Goal: Task Accomplishment & Management: Complete application form

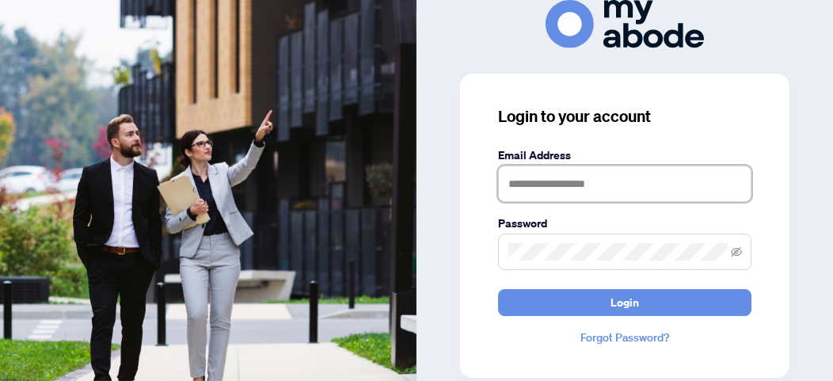
click at [558, 183] on input "text" at bounding box center [624, 184] width 253 height 36
type input "**********"
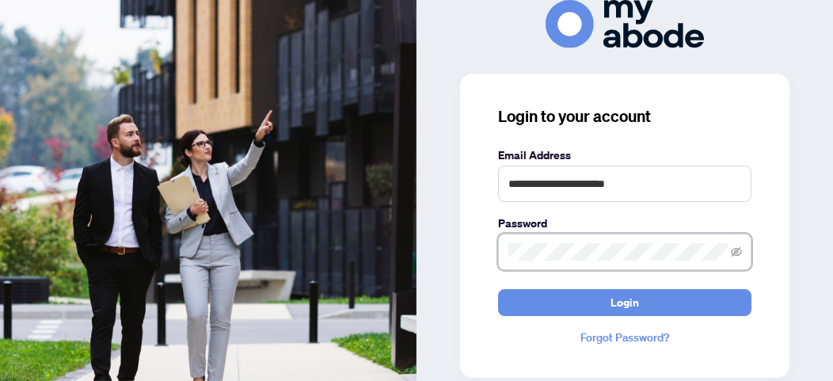
click at [498, 289] on button "Login" at bounding box center [624, 302] width 253 height 27
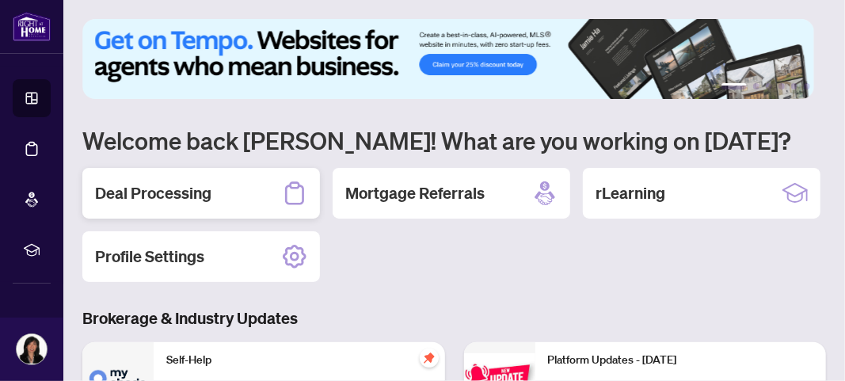
click at [178, 199] on h2 "Deal Processing" at bounding box center [153, 193] width 116 height 22
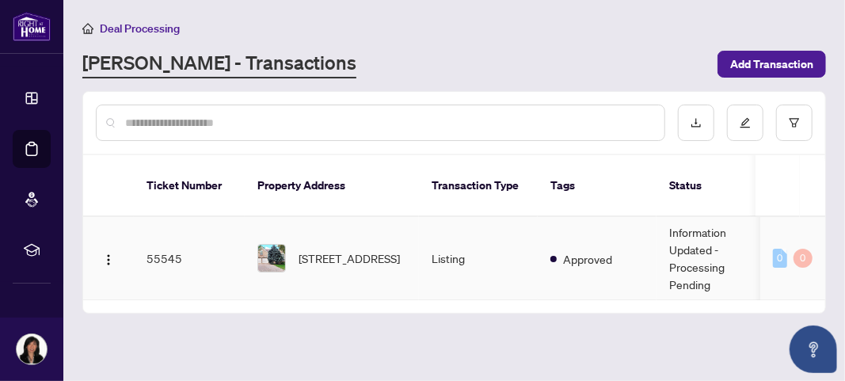
click at [705, 248] on td "Information Updated - Processing Pending" at bounding box center [716, 258] width 119 height 83
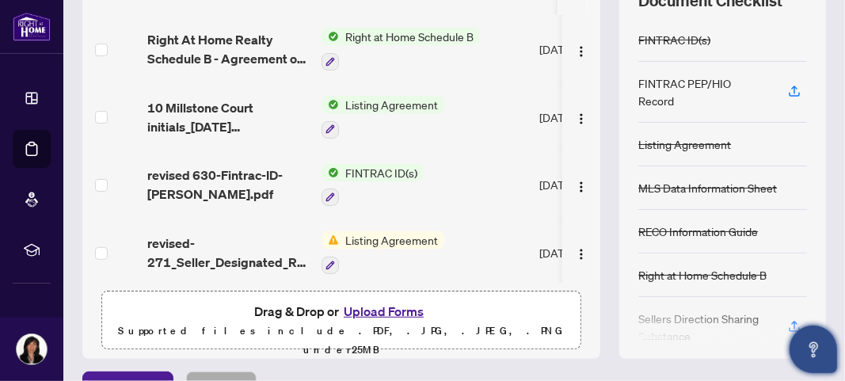
scroll to position [250, 0]
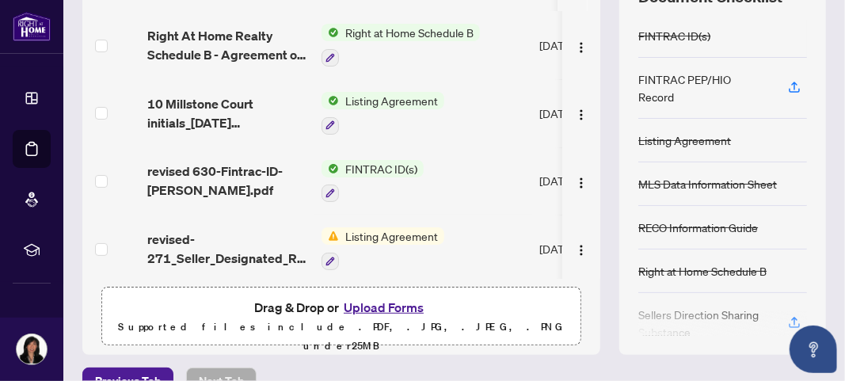
click at [779, 311] on div at bounding box center [722, 323] width 169 height 25
click at [786, 311] on div at bounding box center [722, 323] width 169 height 25
click at [393, 301] on button "Upload Forms" at bounding box center [383, 307] width 89 height 21
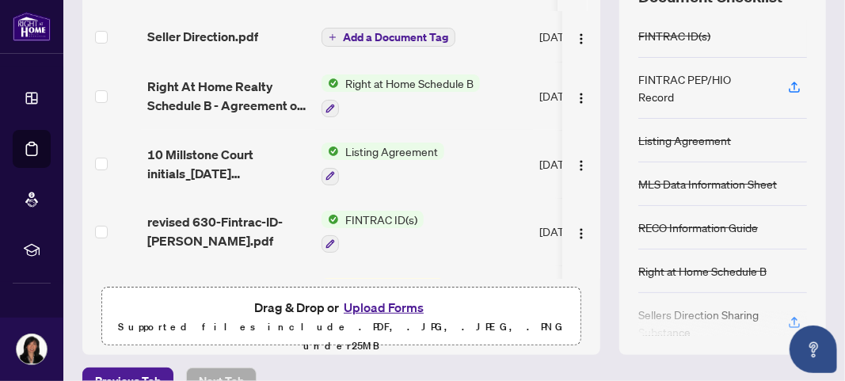
click at [783, 311] on div at bounding box center [722, 323] width 169 height 25
click at [380, 308] on button "Upload Forms" at bounding box center [383, 307] width 89 height 21
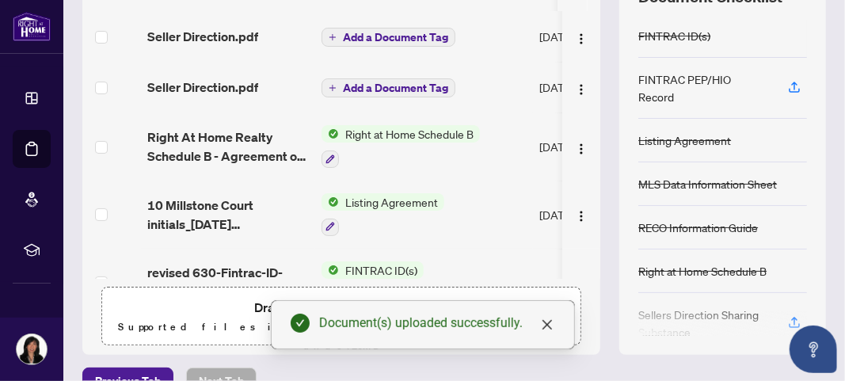
scroll to position [280, 0]
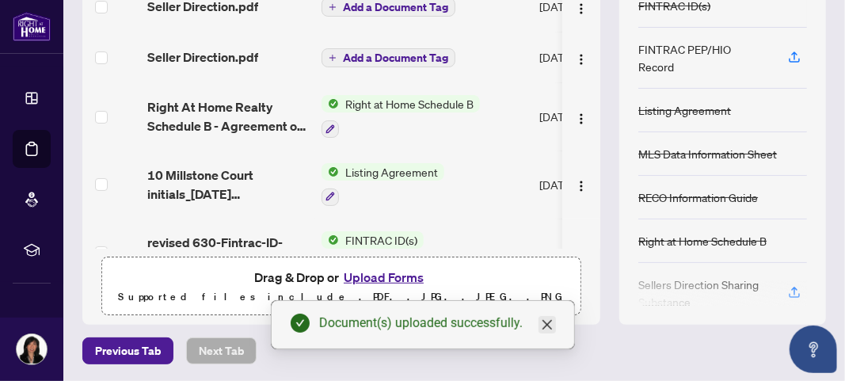
click at [543, 327] on icon "close" at bounding box center [547, 324] width 13 height 13
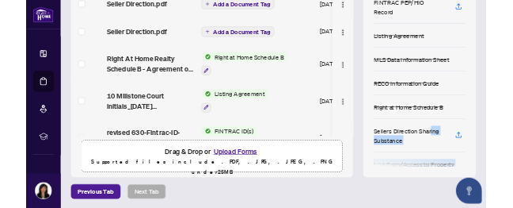
scroll to position [135, 0]
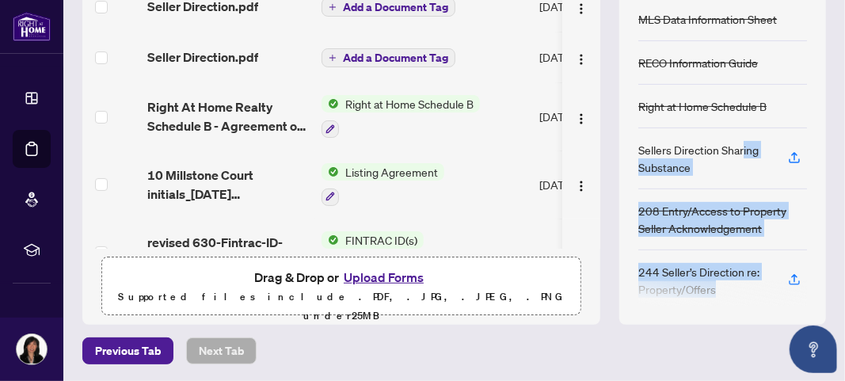
drag, startPoint x: 729, startPoint y: 264, endPoint x: 709, endPoint y: 319, distance: 58.9
click at [709, 319] on div "Document Checklist FINTRAC ID(s) FINTRAC PEP/HIO Record Listing Agreement MLS D…" at bounding box center [722, 131] width 207 height 388
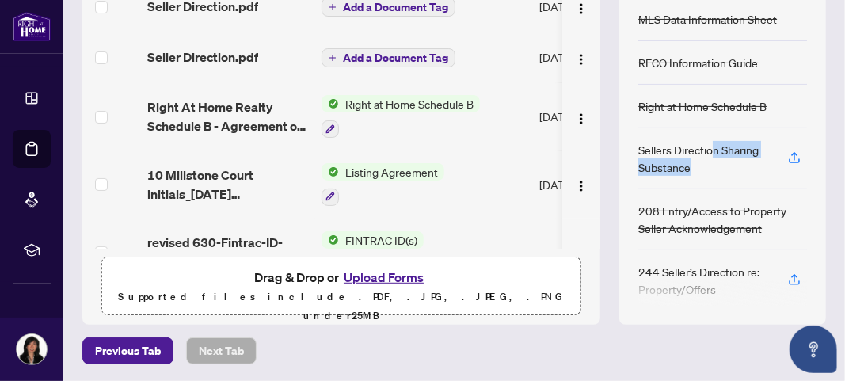
click at [699, 147] on div "Sellers Direction Sharing Substance" at bounding box center [703, 158] width 131 height 35
click at [675, 153] on div "Sellers Direction Sharing Substance" at bounding box center [703, 158] width 131 height 35
drag, startPoint x: 675, startPoint y: 153, endPoint x: 626, endPoint y: 135, distance: 52.4
click at [638, 141] on div "Sellers Direction Sharing Substance" at bounding box center [703, 158] width 131 height 35
copy div "Sellers Direction Sharing Substance"
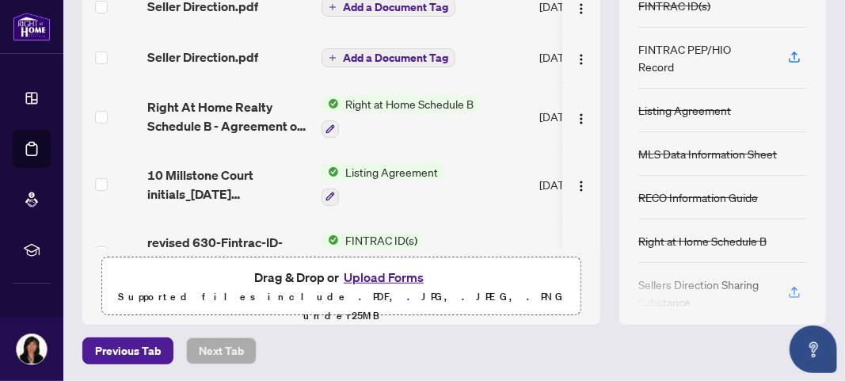
scroll to position [280, 0]
click at [781, 281] on div at bounding box center [722, 293] width 169 height 25
click at [787, 285] on icon "button" at bounding box center [794, 292] width 14 height 14
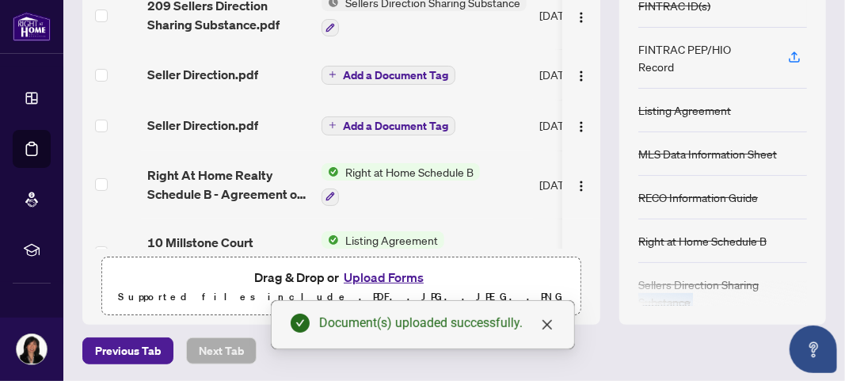
drag, startPoint x: 754, startPoint y: 278, endPoint x: 752, endPoint y: 343, distance: 65.0
click at [752, 364] on main "Deal Processing / View Transaction Transaction saved in a few seconds Ticket #:…" at bounding box center [454, 190] width 782 height 381
drag, startPoint x: 741, startPoint y: 272, endPoint x: 737, endPoint y: 321, distance: 49.3
click at [737, 321] on div "Document Checklist FINTRAC ID(s) FINTRAC PEP/HIO Record Listing Agreement MLS D…" at bounding box center [722, 131] width 207 height 388
click at [681, 288] on div at bounding box center [722, 293] width 169 height 25
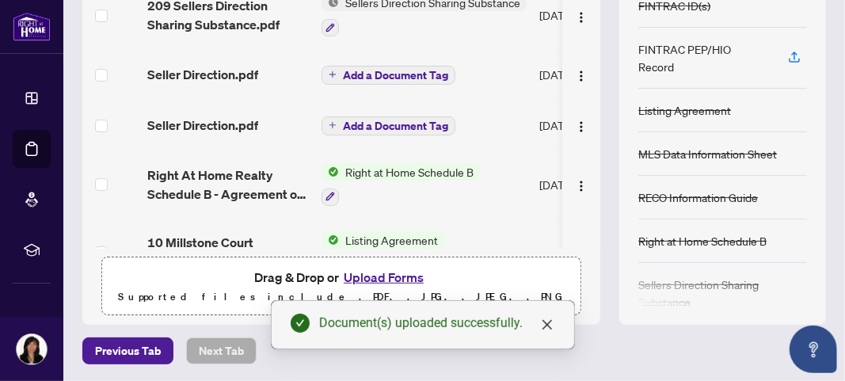
click at [535, 322] on div "Document(s) uploaded successfully." at bounding box center [437, 323] width 236 height 19
click at [543, 324] on icon "close" at bounding box center [547, 324] width 13 height 13
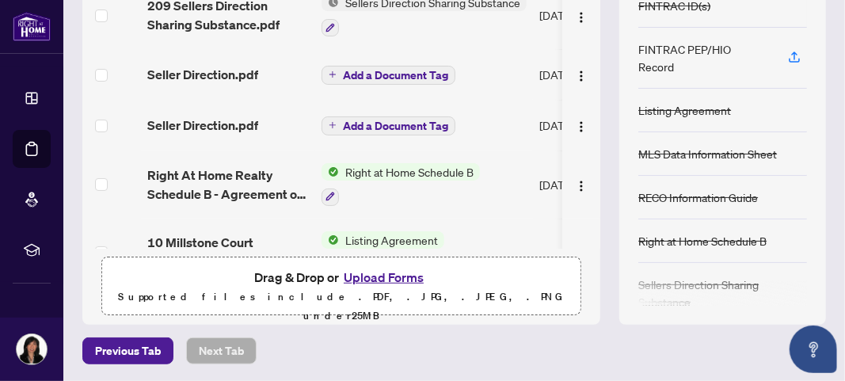
drag, startPoint x: 719, startPoint y: 344, endPoint x: 727, endPoint y: 359, distance: 17.0
click at [727, 359] on div "Deal Processing / View Transaction Transaction saved in a few seconds Ticket #:…" at bounding box center [454, 52] width 756 height 626
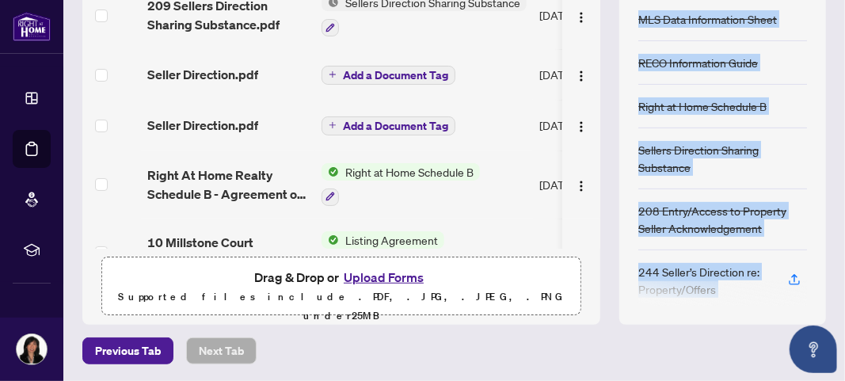
drag, startPoint x: 716, startPoint y: 152, endPoint x: 732, endPoint y: 348, distance: 196.3
click at [731, 349] on div "Deal Processing / View Transaction Transaction saved in a few seconds Ticket #:…" at bounding box center [454, 52] width 756 height 626
click at [787, 272] on icon "button" at bounding box center [794, 279] width 14 height 14
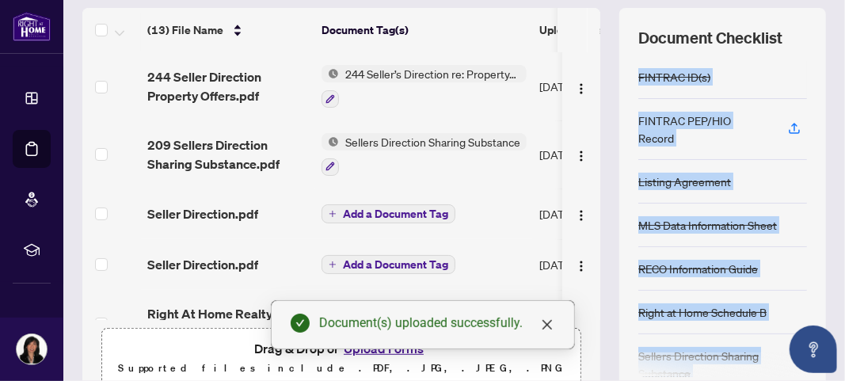
scroll to position [224, 0]
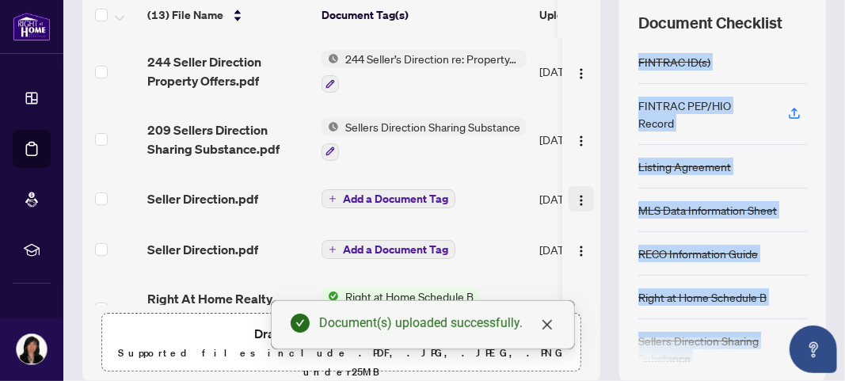
click at [575, 195] on img "button" at bounding box center [581, 200] width 13 height 13
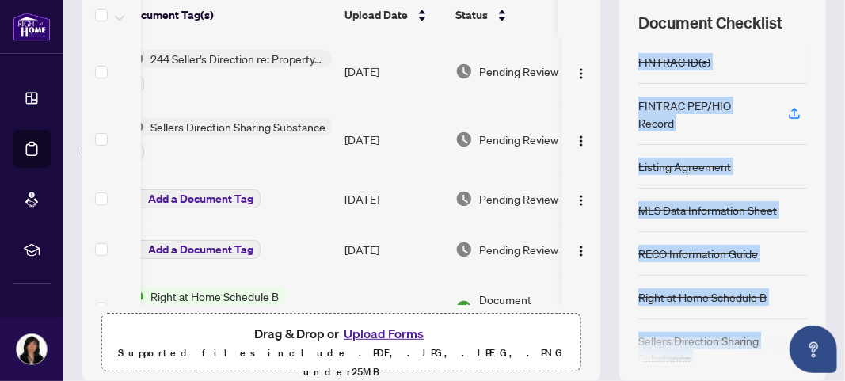
scroll to position [0, 0]
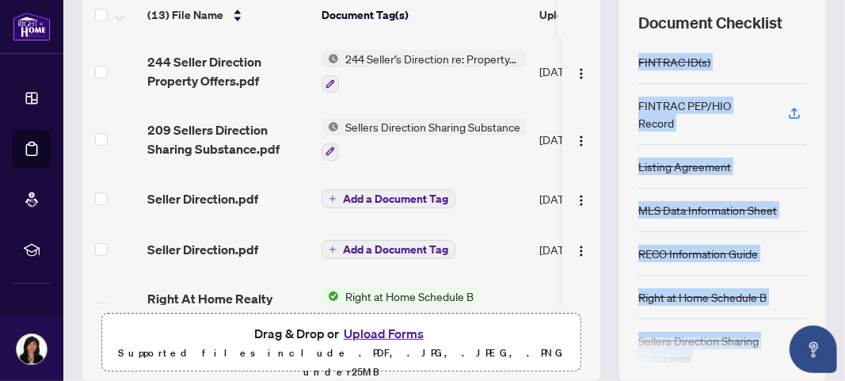
click at [372, 197] on span "Add a Document Tag" at bounding box center [395, 198] width 105 height 11
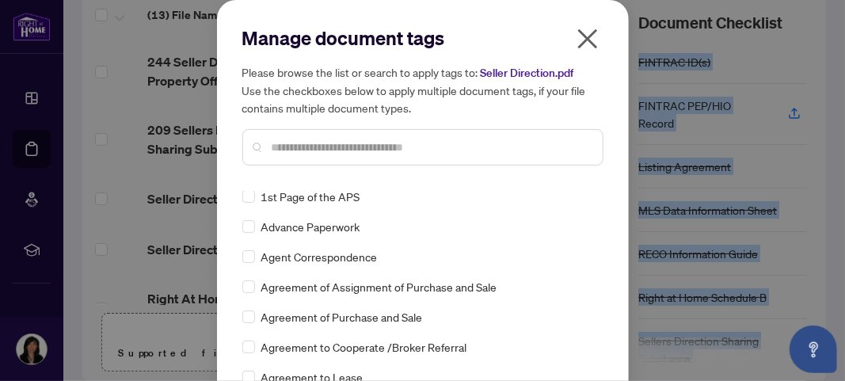
click at [577, 33] on icon "close" at bounding box center [587, 39] width 20 height 20
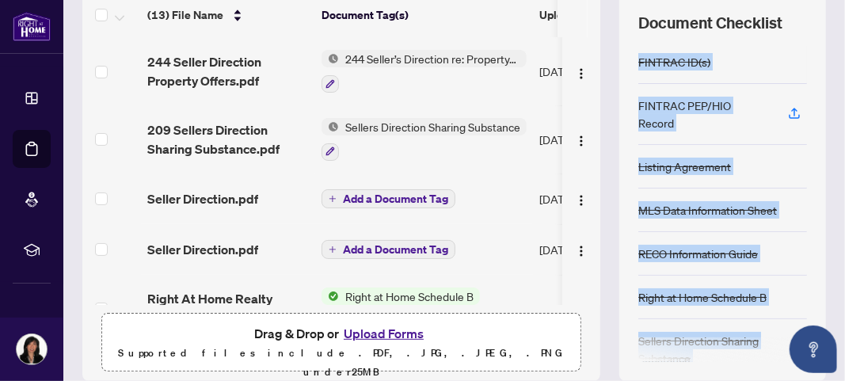
click at [402, 193] on span "Add a Document Tag" at bounding box center [395, 198] width 105 height 11
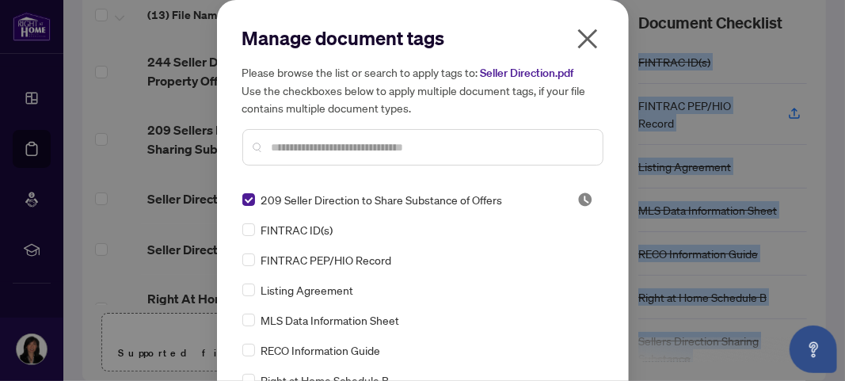
click at [583, 39] on icon "close" at bounding box center [587, 39] width 20 height 20
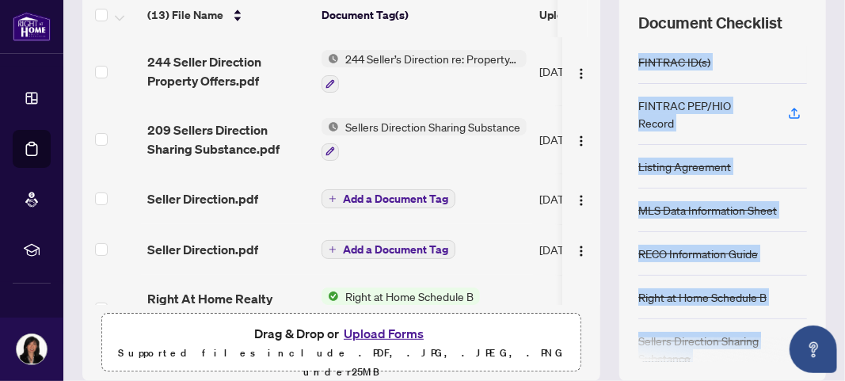
click at [430, 246] on span "Add a Document Tag" at bounding box center [395, 249] width 105 height 11
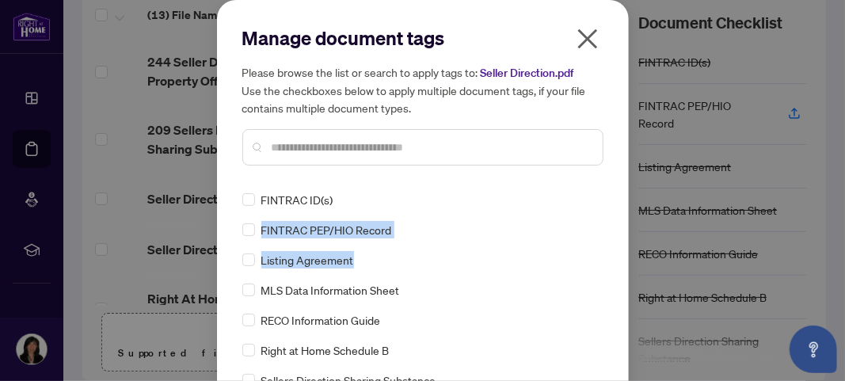
drag, startPoint x: 597, startPoint y: 196, endPoint x: 586, endPoint y: 261, distance: 65.9
click at [586, 260] on div "Manage document tags Please browse the list or search to apply tags to: Seller …" at bounding box center [423, 236] width 412 height 473
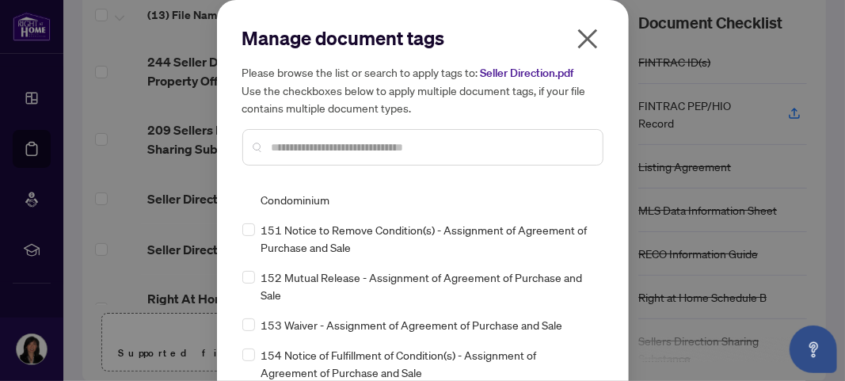
click at [584, 38] on icon "close" at bounding box center [587, 38] width 25 height 25
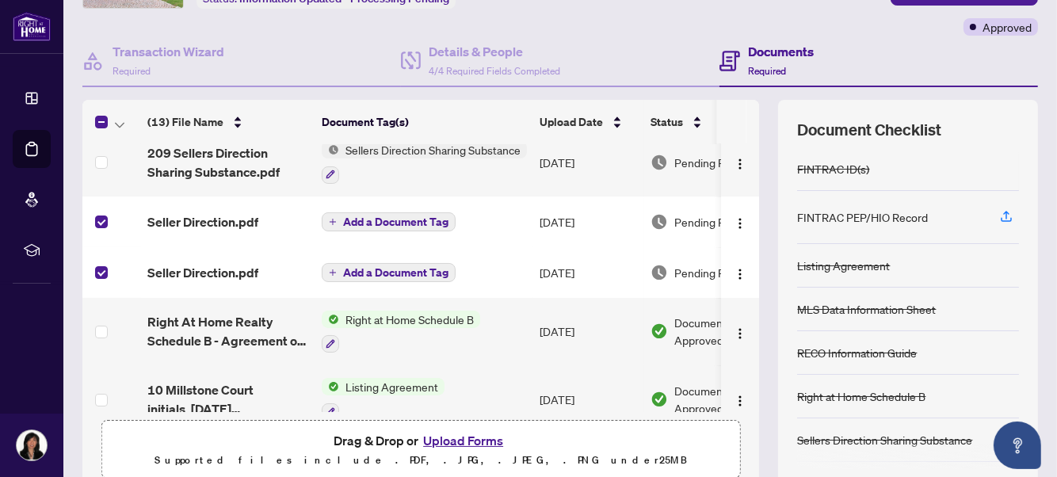
scroll to position [14, 0]
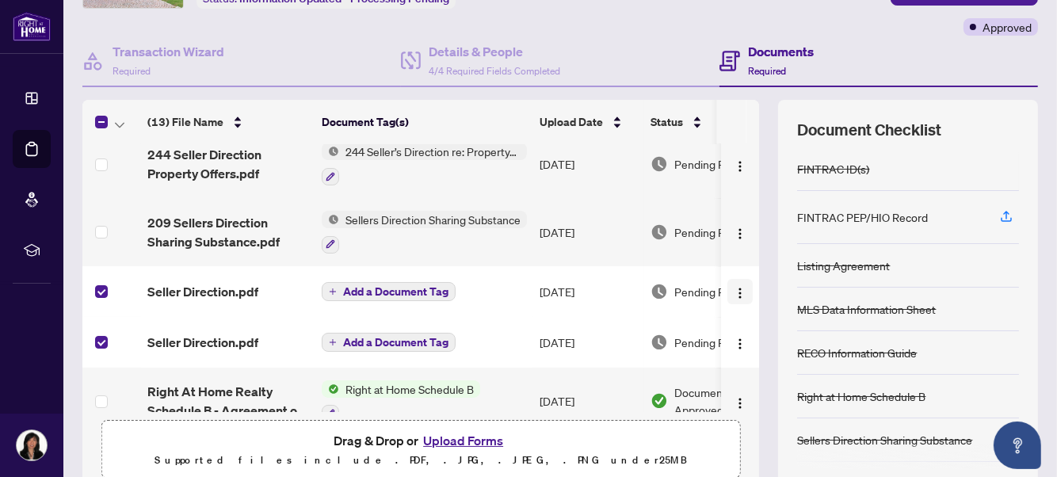
click at [733, 291] on img "button" at bounding box center [739, 293] width 13 height 13
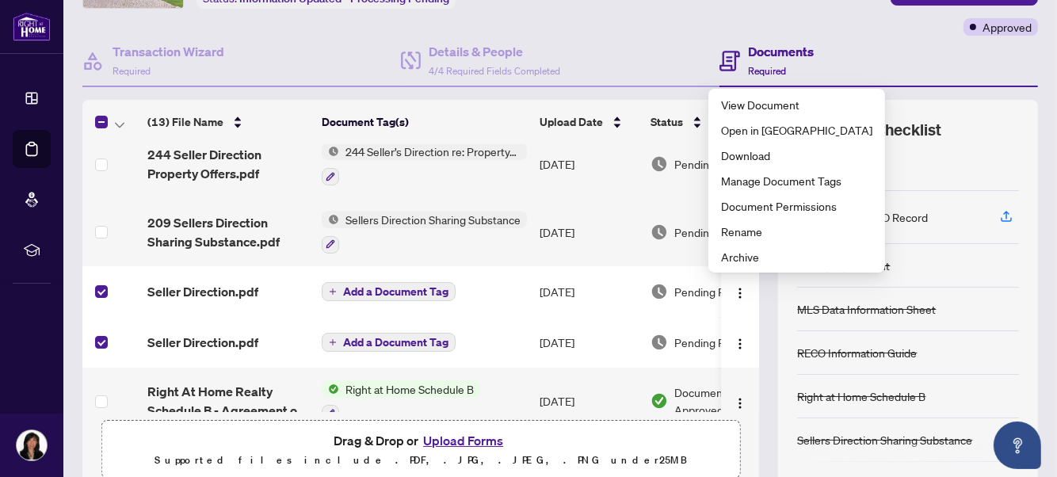
click at [844, 140] on main "Deal Processing / View Transaction Transaction saved a minute ago Ticket #: 555…" at bounding box center [559, 238] width 993 height 477
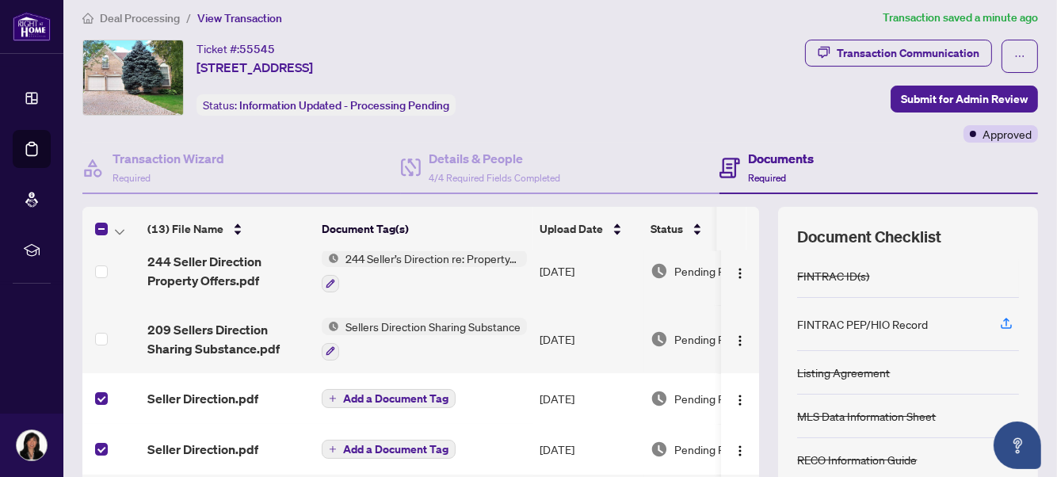
scroll to position [0, 0]
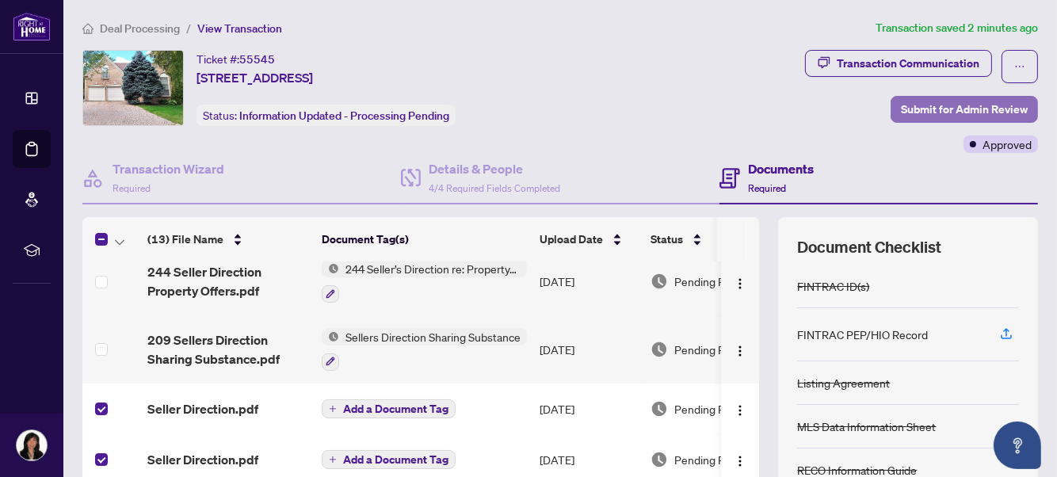
click at [844, 112] on span "Submit for Admin Review" at bounding box center [964, 109] width 127 height 25
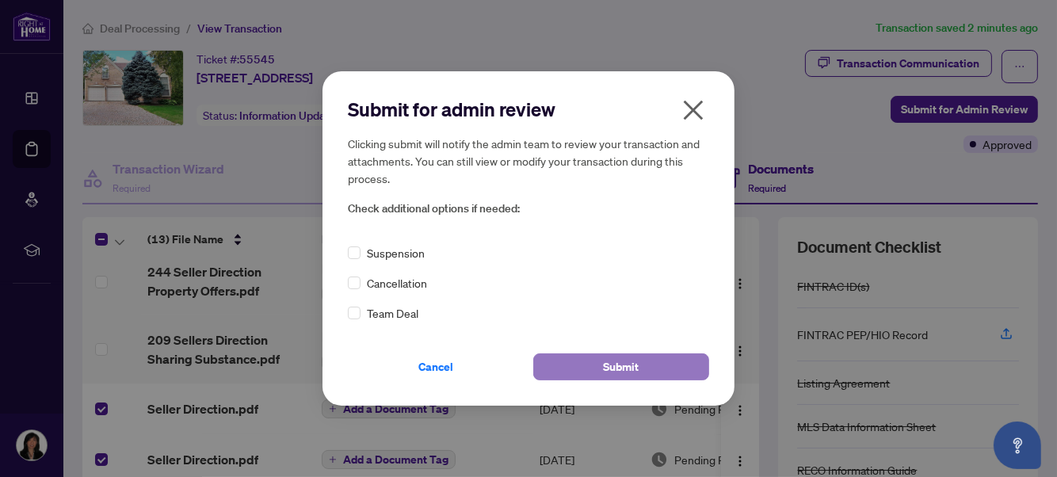
click at [632, 371] on span "Submit" at bounding box center [622, 366] width 36 height 25
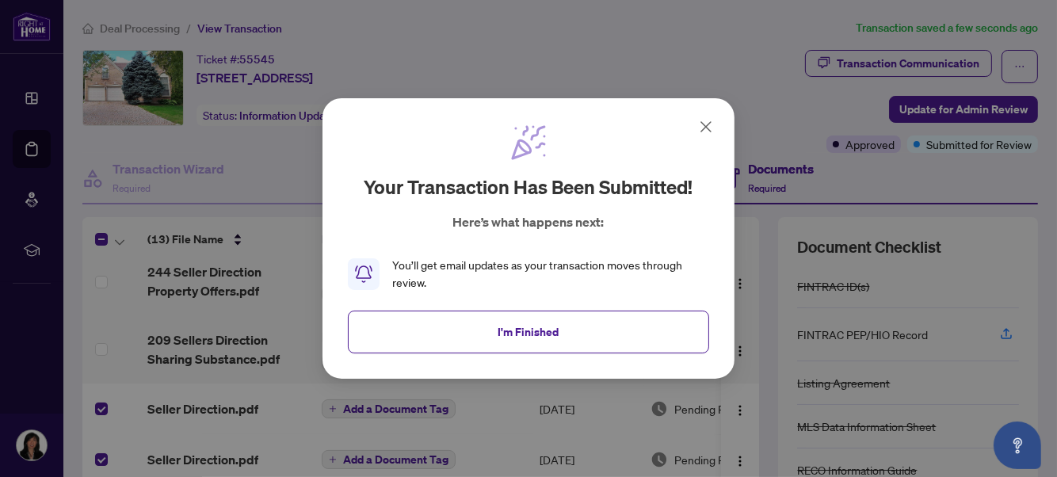
click at [705, 124] on icon at bounding box center [705, 126] width 19 height 19
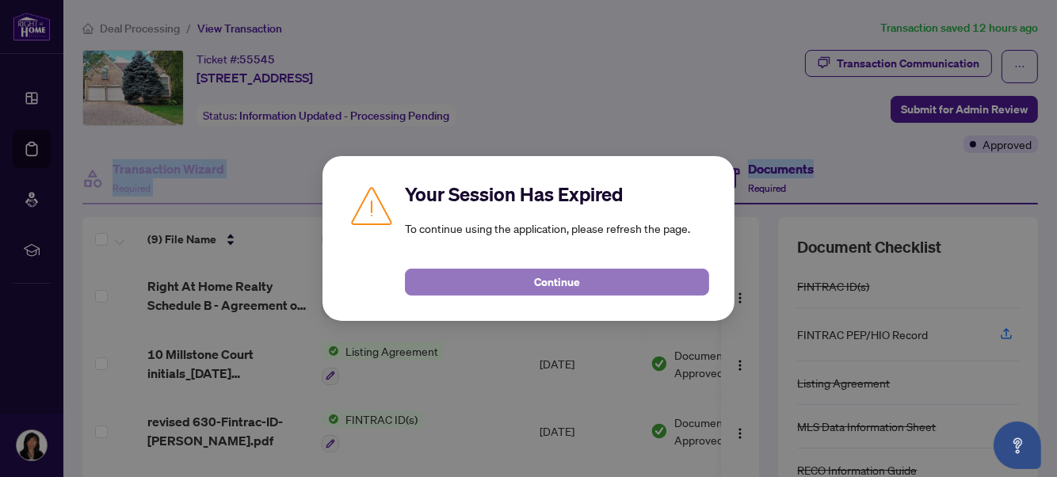
click at [562, 278] on span "Continue" at bounding box center [557, 281] width 46 height 25
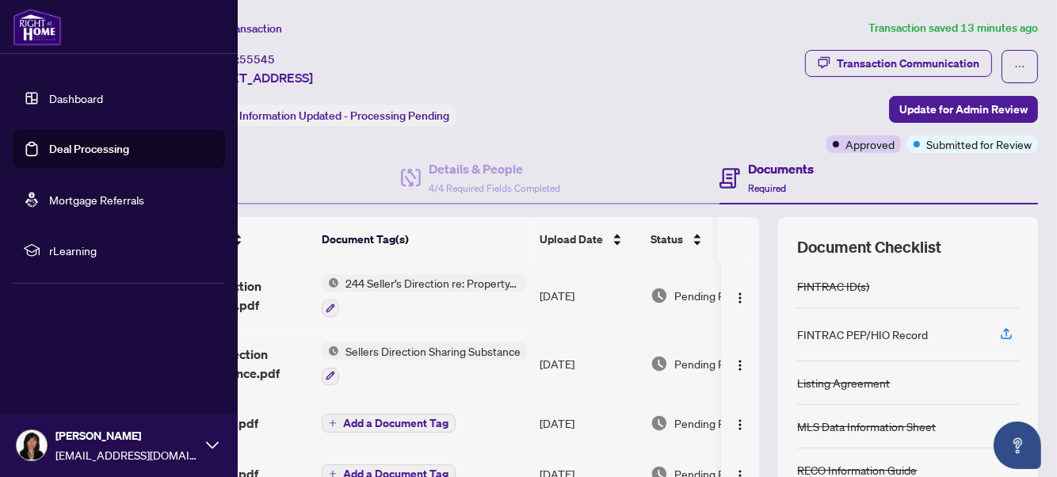
click at [82, 97] on link "Dashboard" at bounding box center [76, 98] width 54 height 14
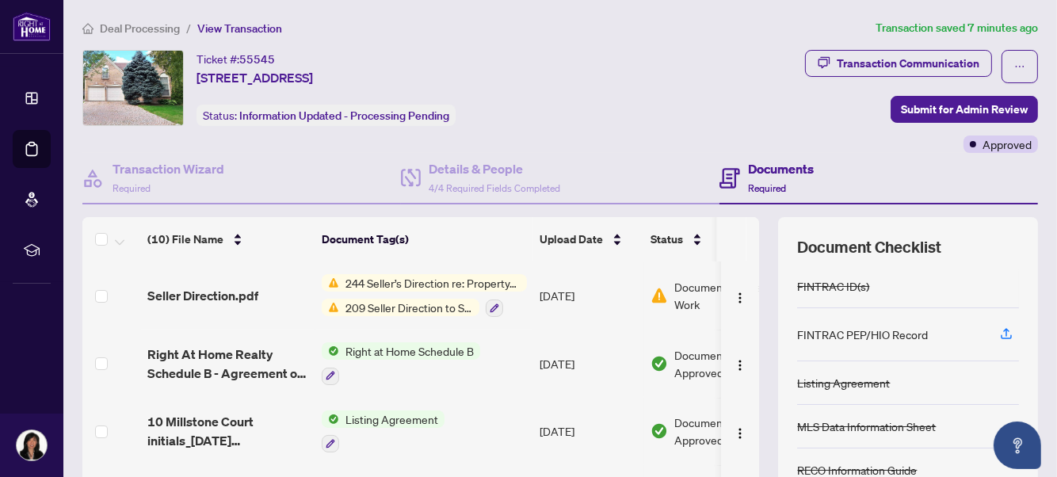
click at [682, 303] on span "Document Needs Work" at bounding box center [723, 295] width 98 height 35
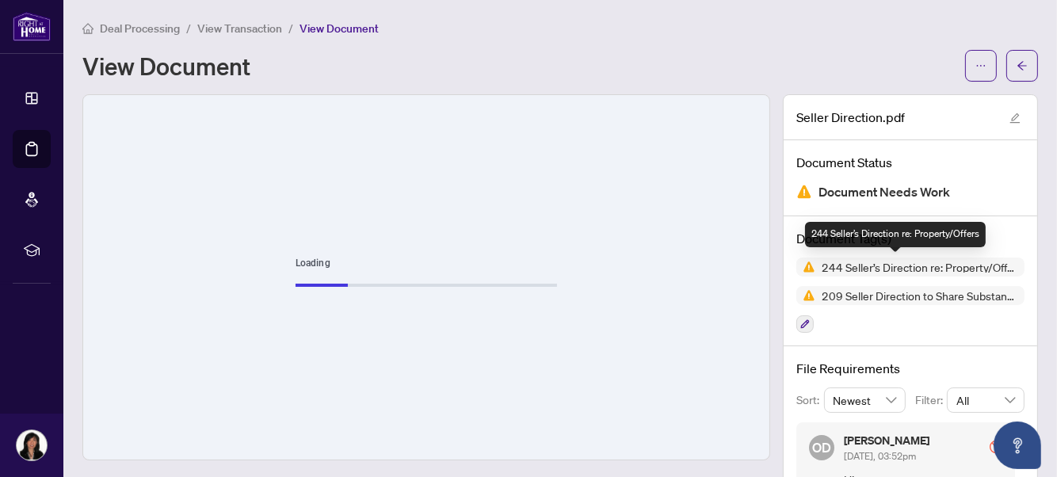
click at [966, 272] on span "244 Seller’s Direction re: Property/Offers" at bounding box center [910, 266] width 228 height 19
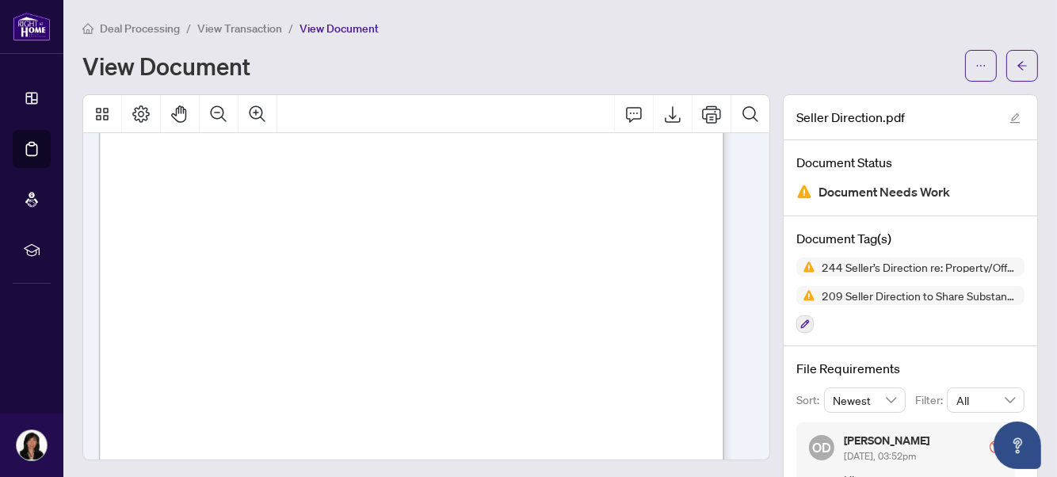
scroll to position [1291, 0]
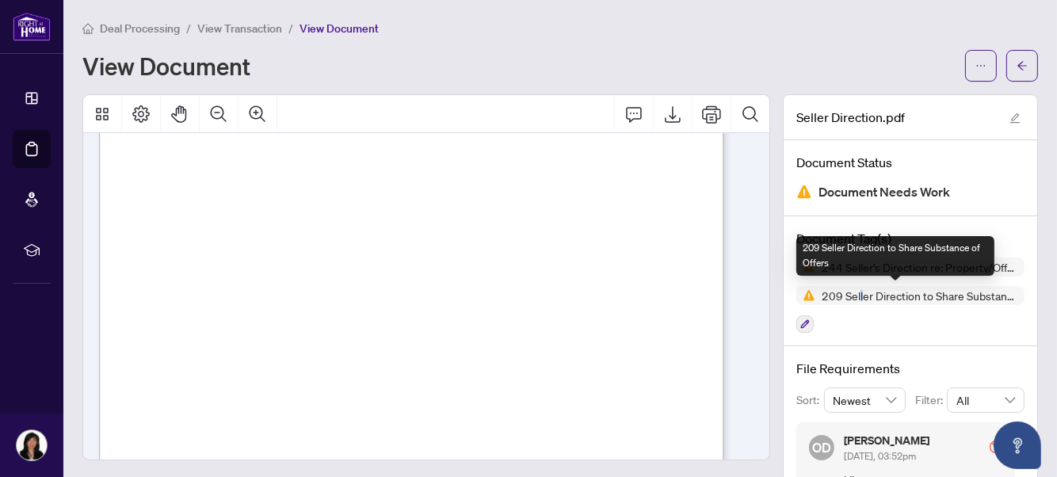
click at [843, 299] on span "209 Seller Direction to Share Substance of Offers" at bounding box center [919, 295] width 209 height 11
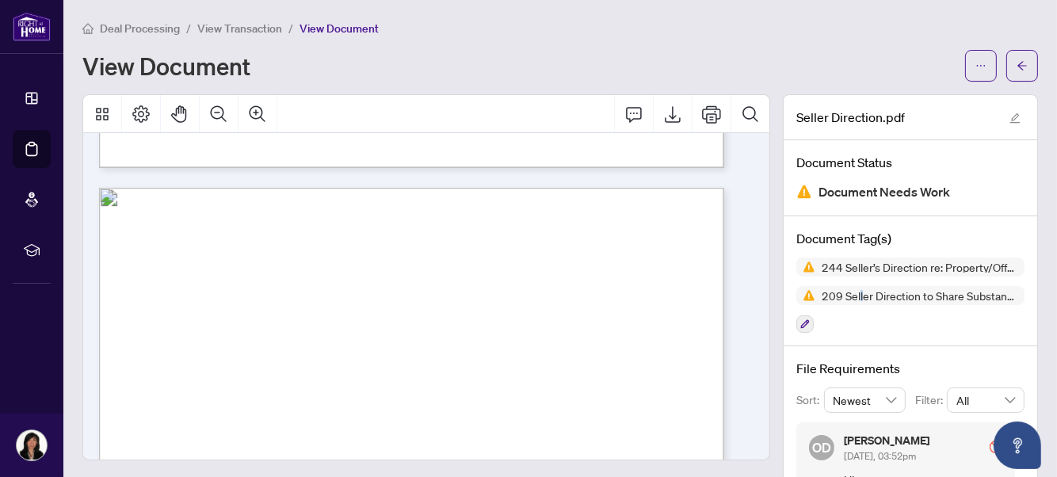
scroll to position [798, 0]
click at [436, 6] on main "Deal Processing / View Transaction / View Document View Document Seller Directi…" at bounding box center [559, 238] width 993 height 477
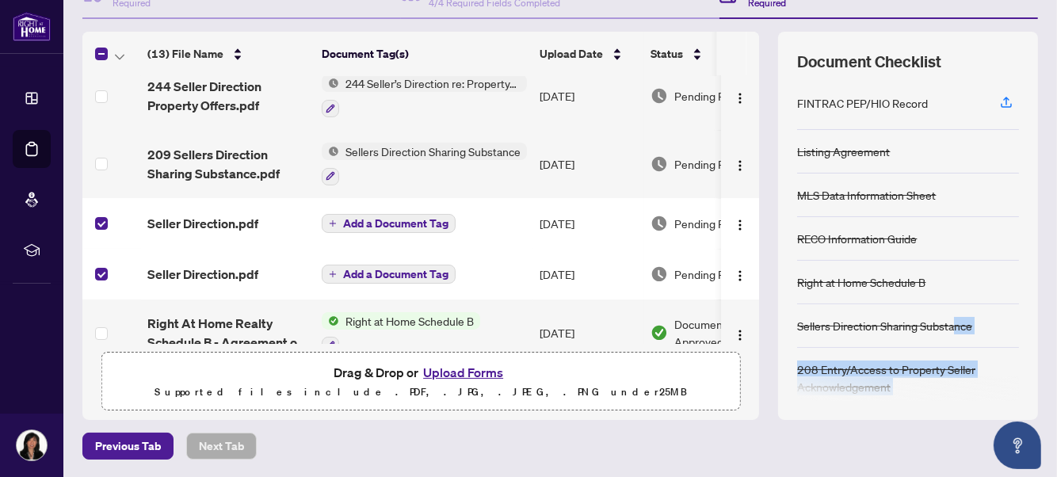
scroll to position [101, 0]
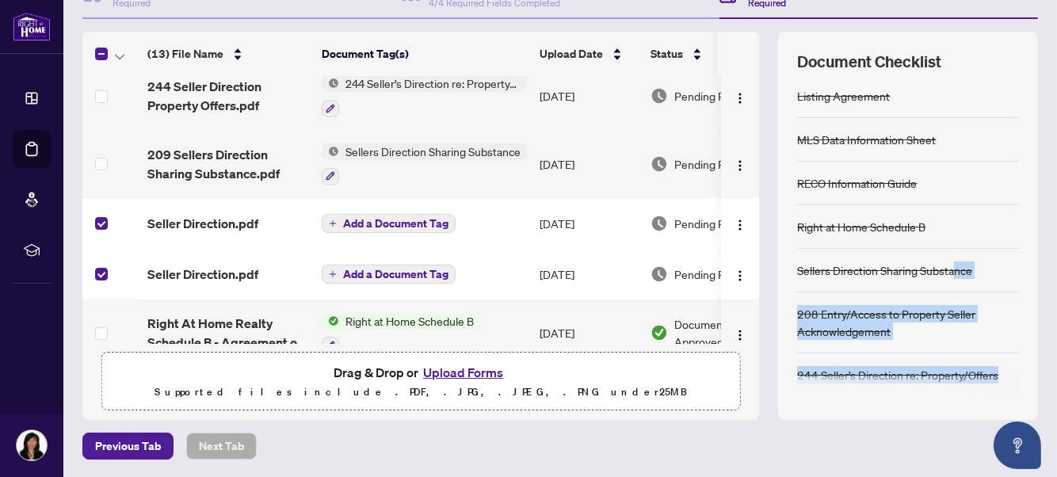
drag, startPoint x: 936, startPoint y: 363, endPoint x: 936, endPoint y: 396, distance: 33.3
click at [936, 396] on div "FINTRAC ID(s) FINTRAC PEP/HIO Record Listing Agreement MLS Data Information She…" at bounding box center [908, 240] width 222 height 322
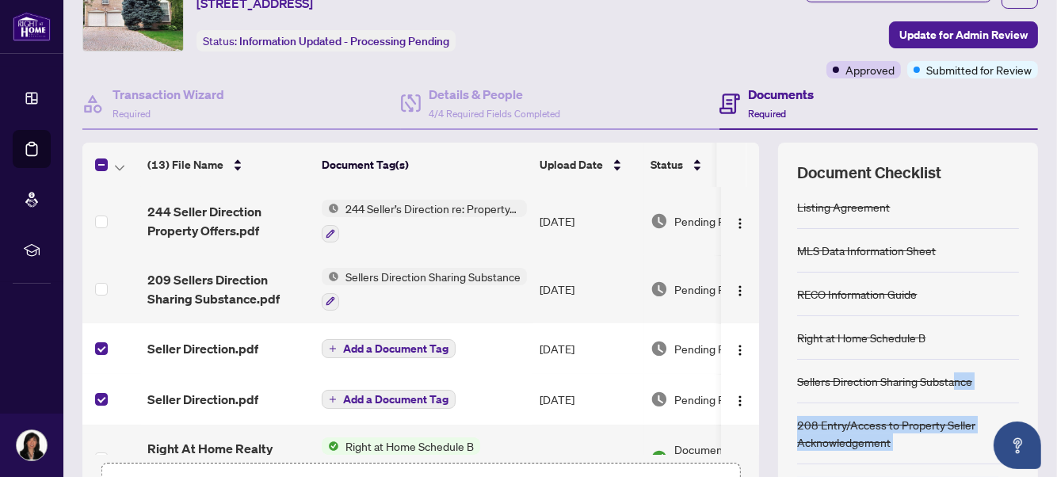
scroll to position [185, 0]
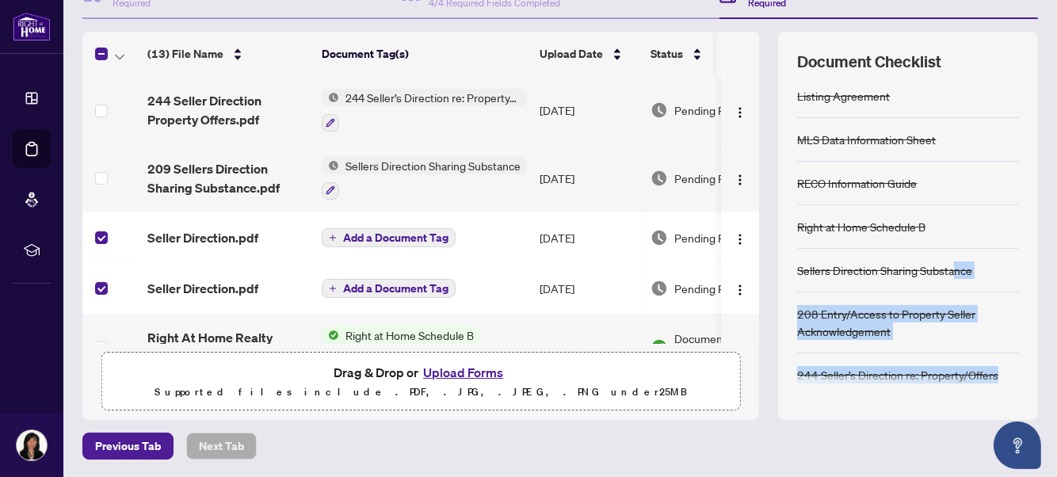
click at [455, 370] on button "Upload Forms" at bounding box center [462, 372] width 89 height 21
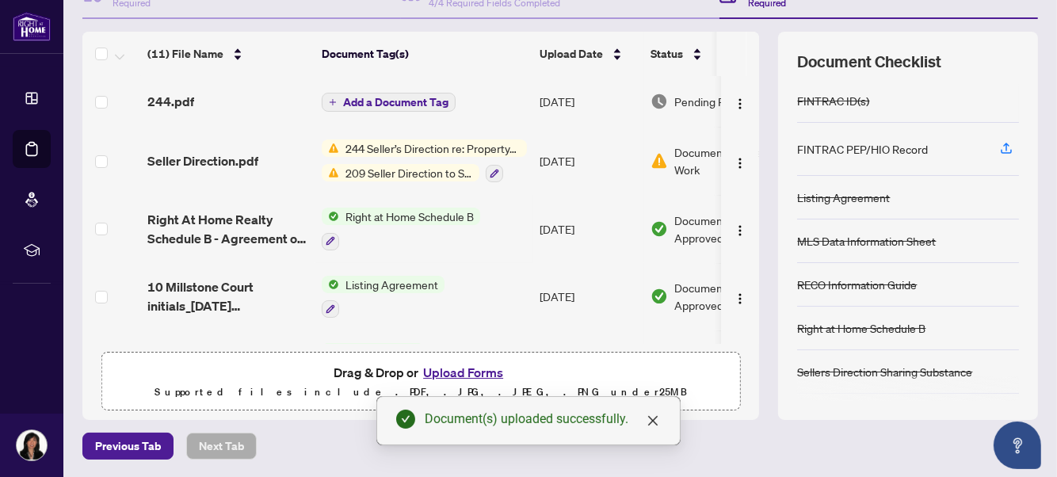
click at [455, 377] on button "Upload Forms" at bounding box center [462, 372] width 89 height 21
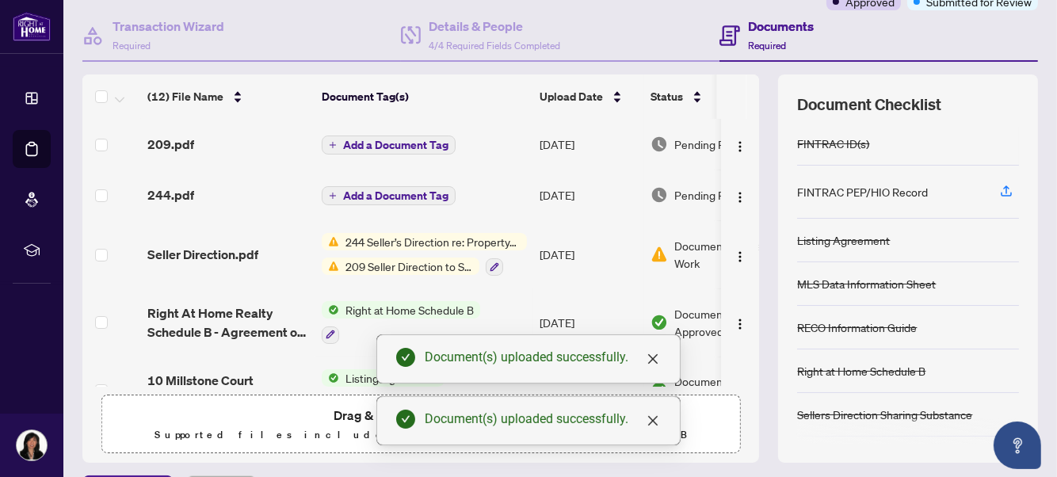
scroll to position [125, 0]
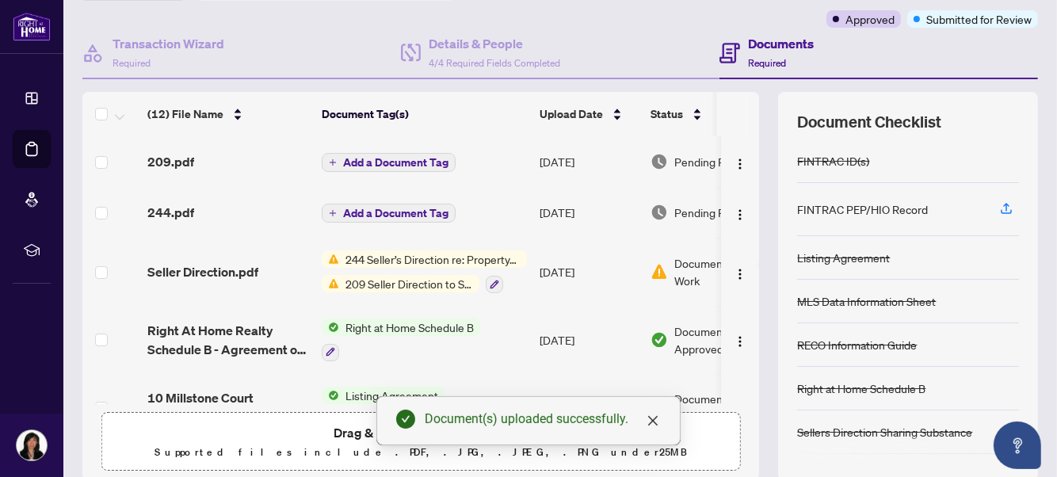
click at [384, 158] on span "Add a Document Tag" at bounding box center [395, 162] width 105 height 11
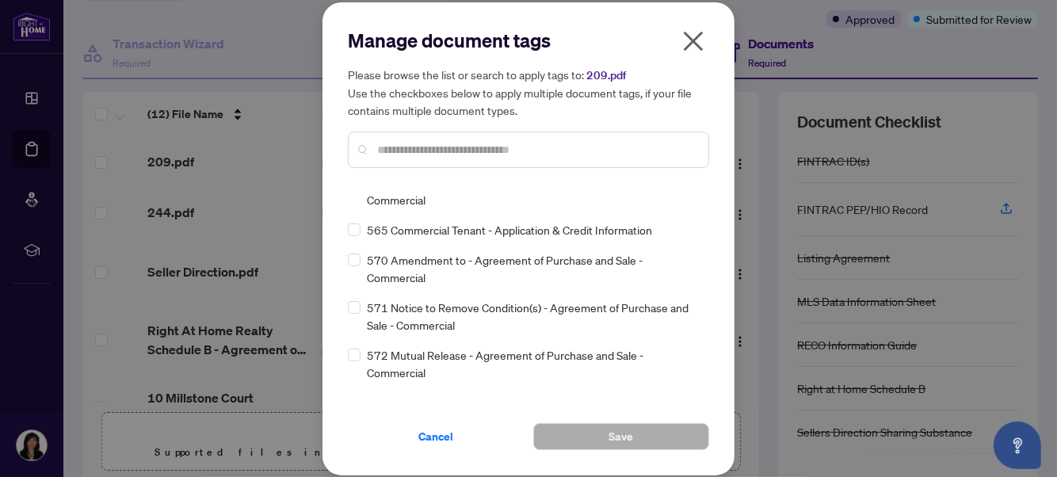
scroll to position [10712, 0]
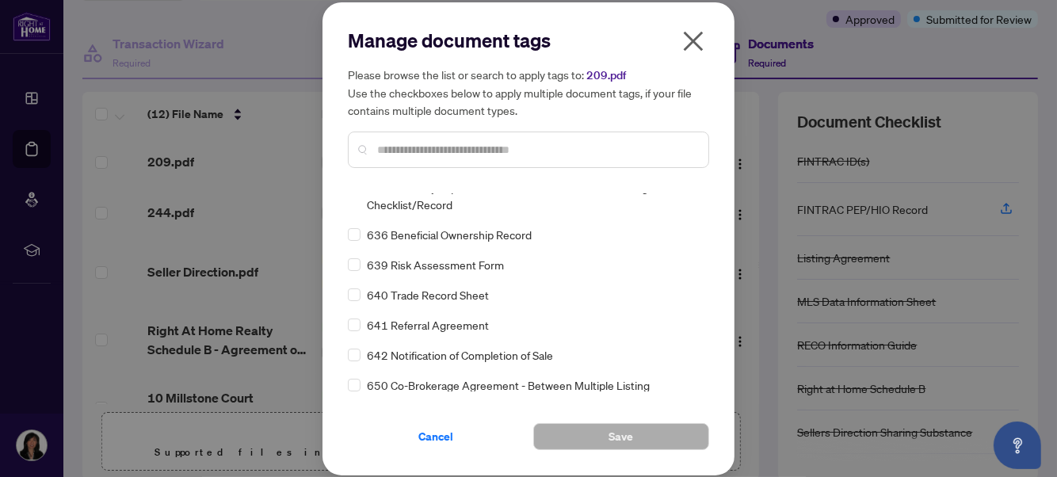
click at [687, 45] on icon "close" at bounding box center [692, 41] width 25 height 25
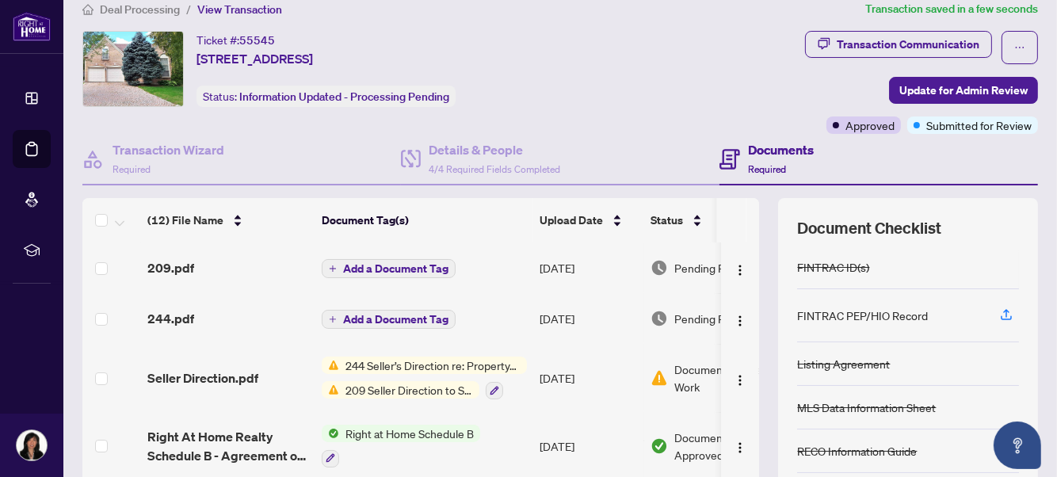
scroll to position [2, 0]
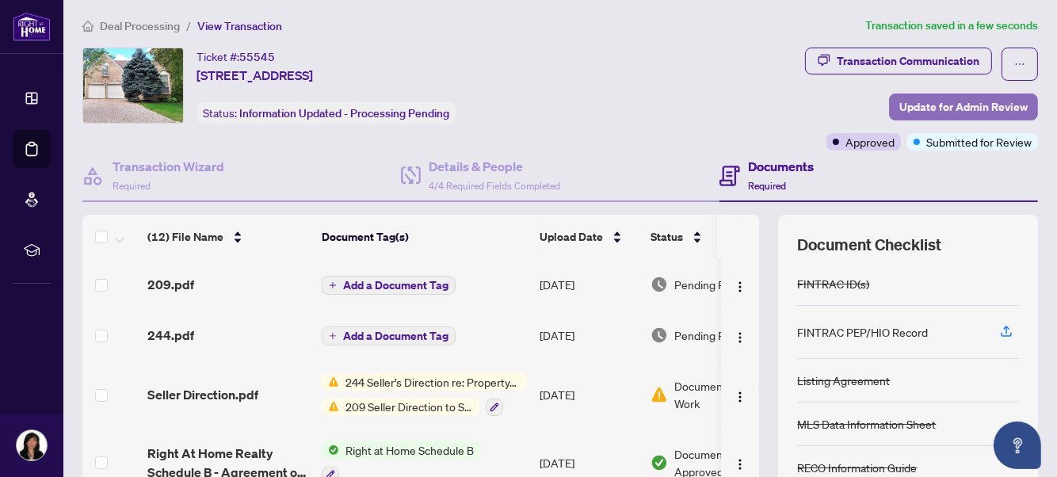
click at [976, 107] on span "Update for Admin Review" at bounding box center [963, 106] width 128 height 25
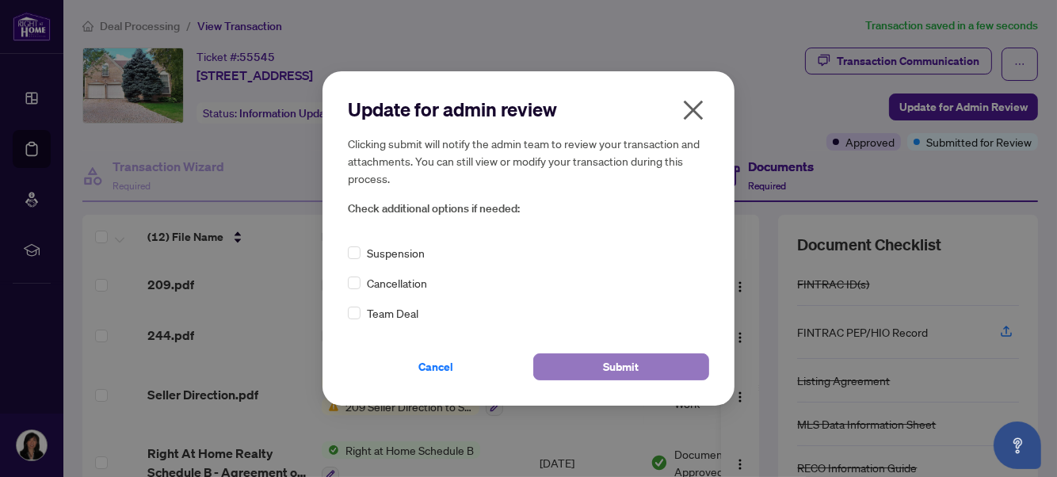
click at [670, 370] on button "Submit" at bounding box center [621, 366] width 176 height 27
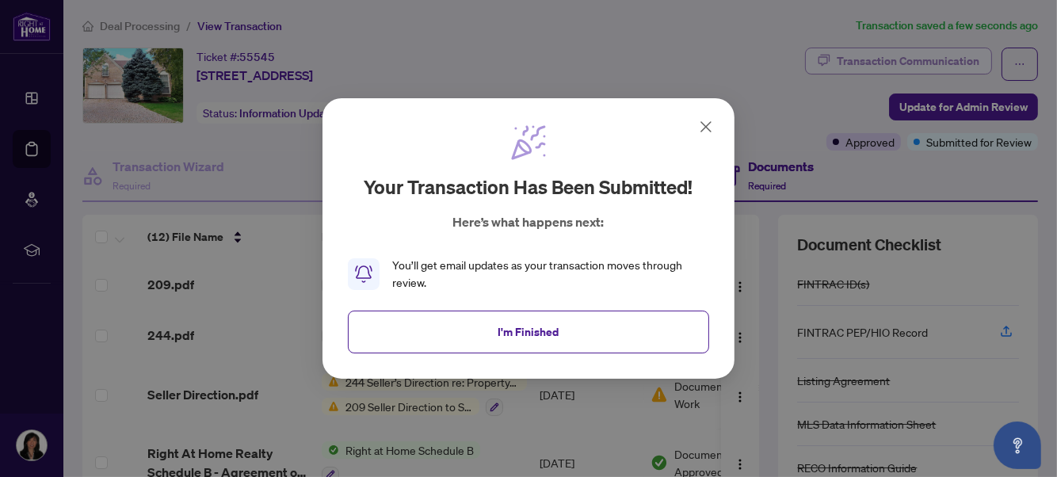
click at [901, 61] on div "Your transaction has been submitted! Here’s what happens next: You’ll get email…" at bounding box center [528, 238] width 1057 height 477
click at [524, 341] on span "I'm Finished" at bounding box center [528, 331] width 61 height 25
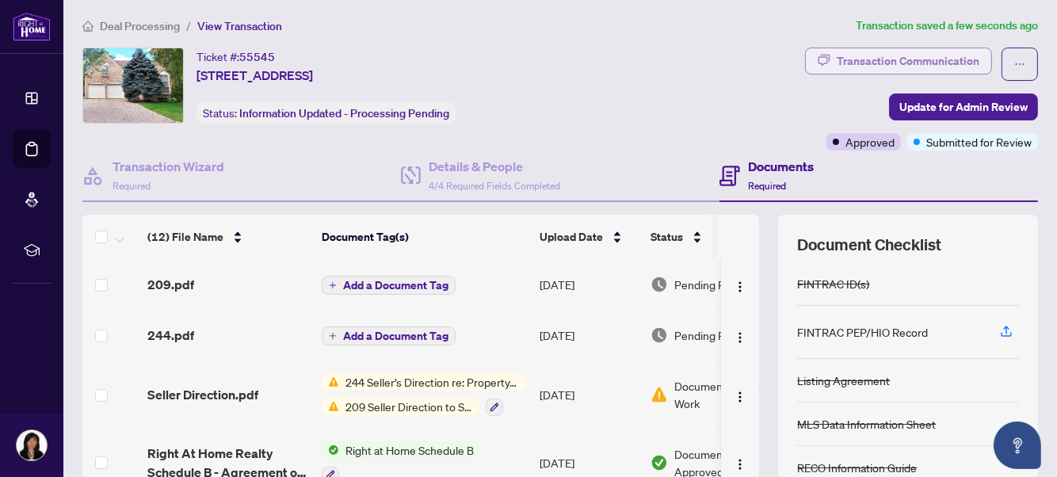
click at [867, 63] on div "Transaction Communication" at bounding box center [907, 60] width 143 height 25
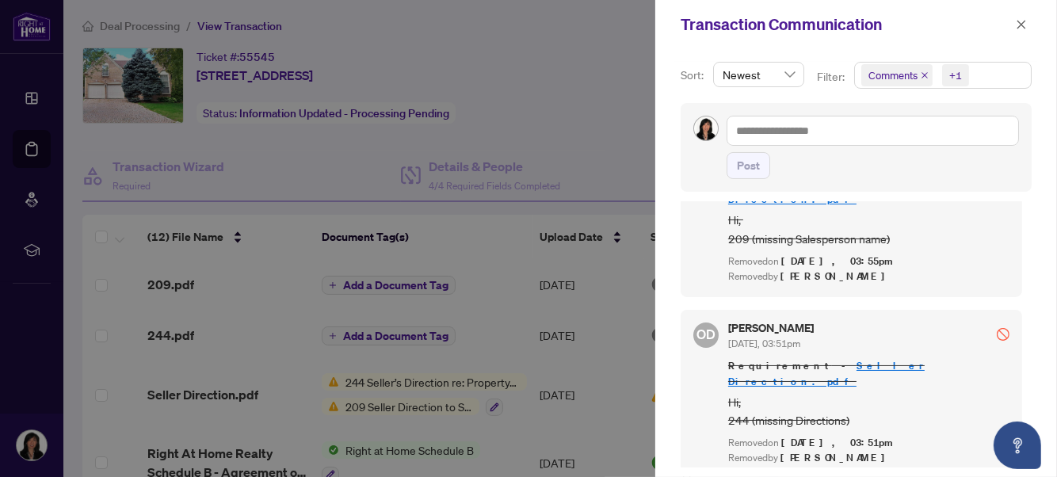
scroll to position [0, 0]
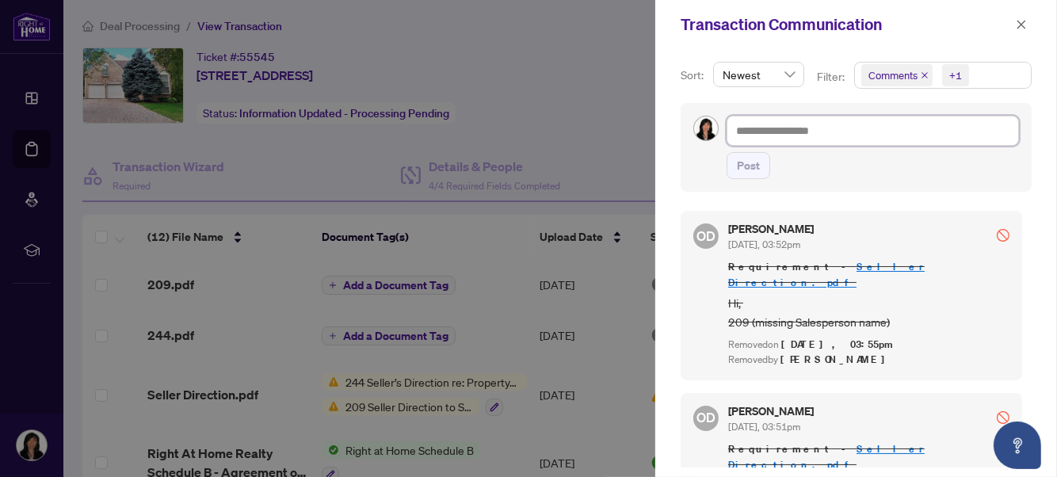
click at [828, 116] on textarea at bounding box center [872, 131] width 292 height 30
type textarea "*"
type textarea "**"
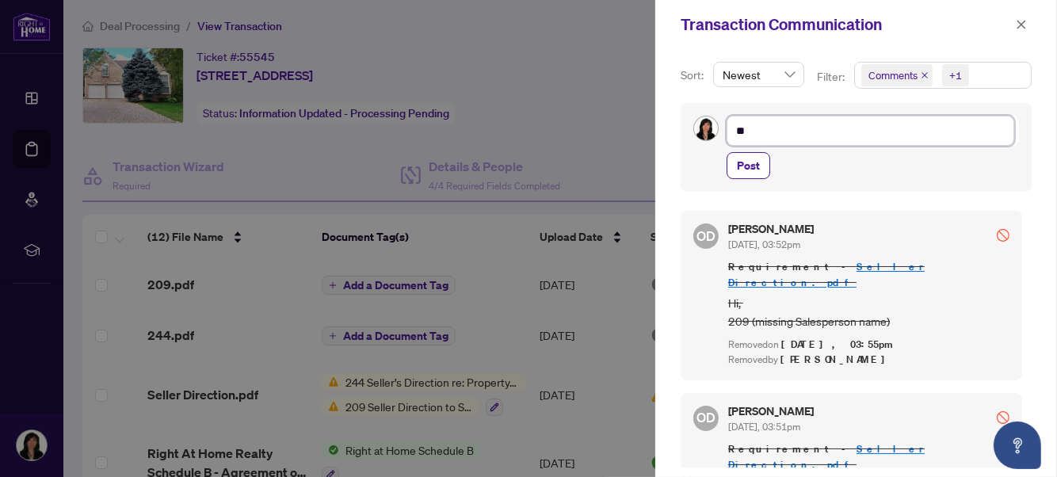
type textarea "***"
type textarea "*****"
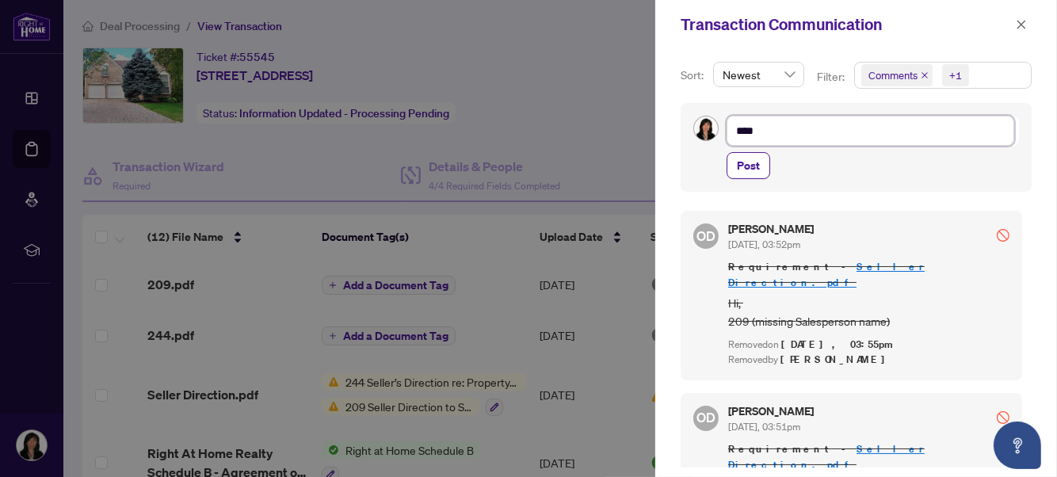
type textarea "*****"
type textarea "******"
type textarea "*******"
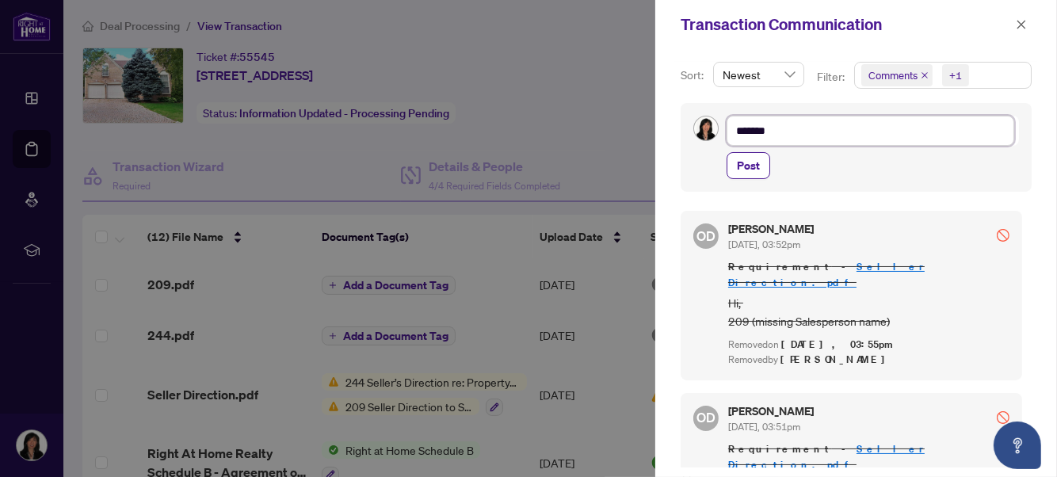
type textarea "*******"
type textarea "*********"
type textarea "**********"
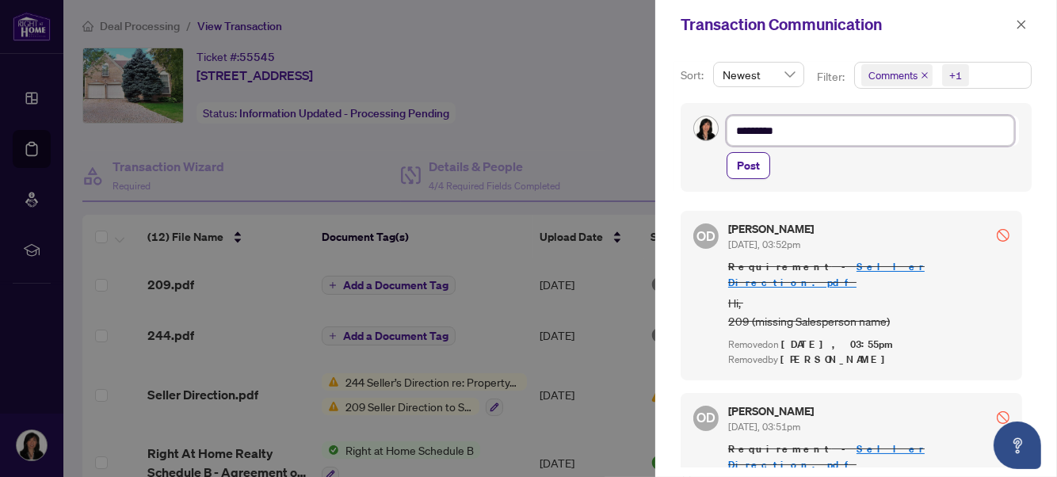
type textarea "**********"
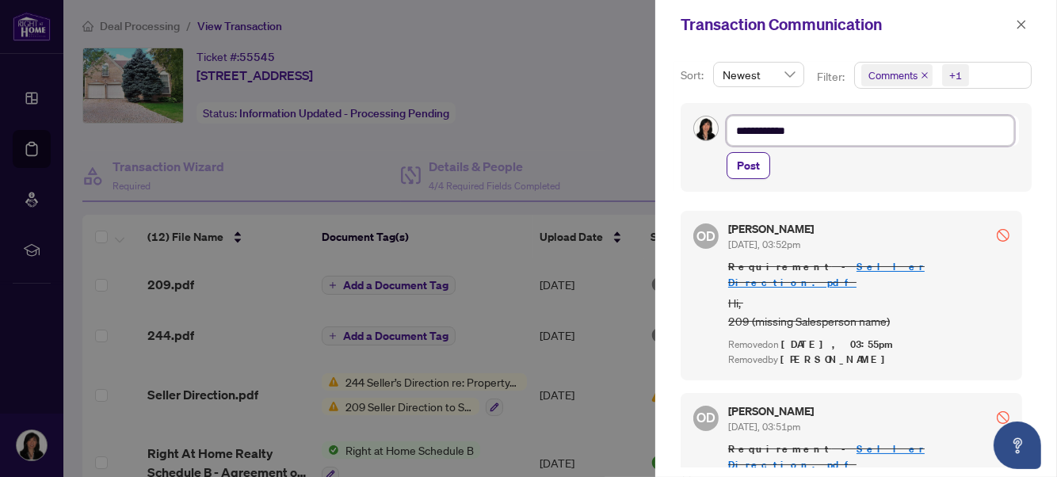
type textarea "**********"
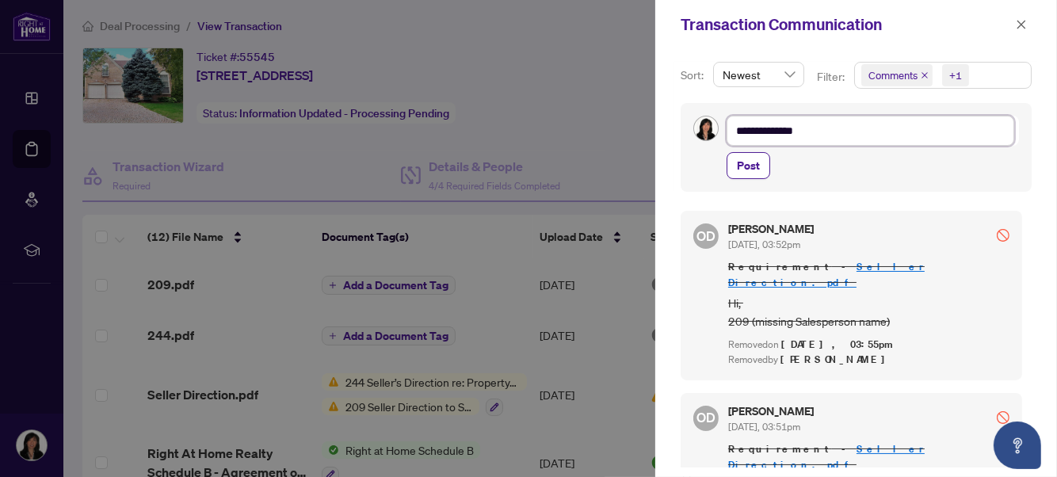
type textarea "**********"
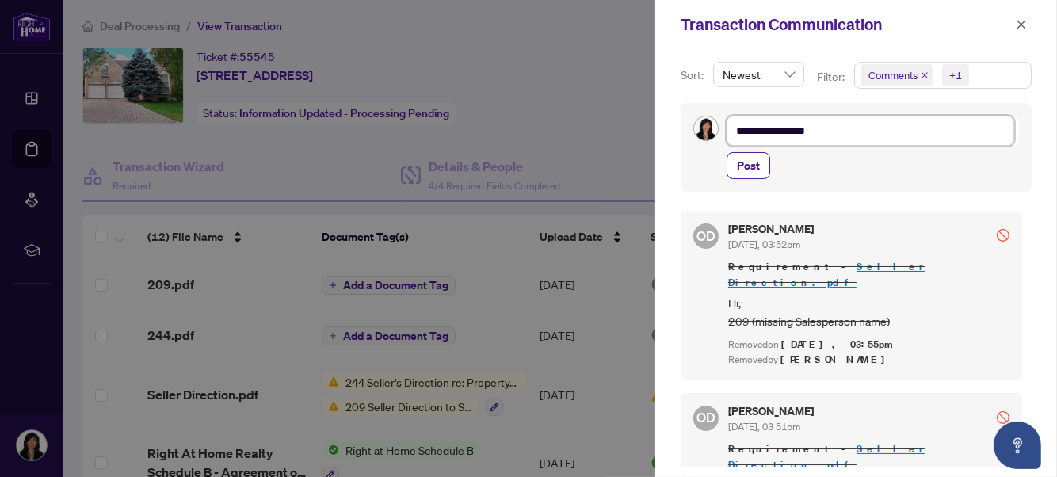
type textarea "**********"
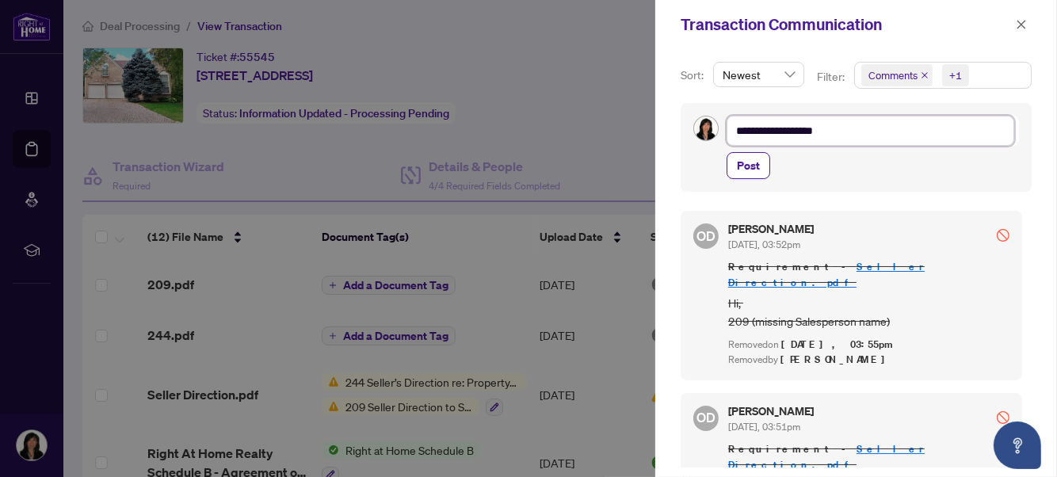
type textarea "**********"
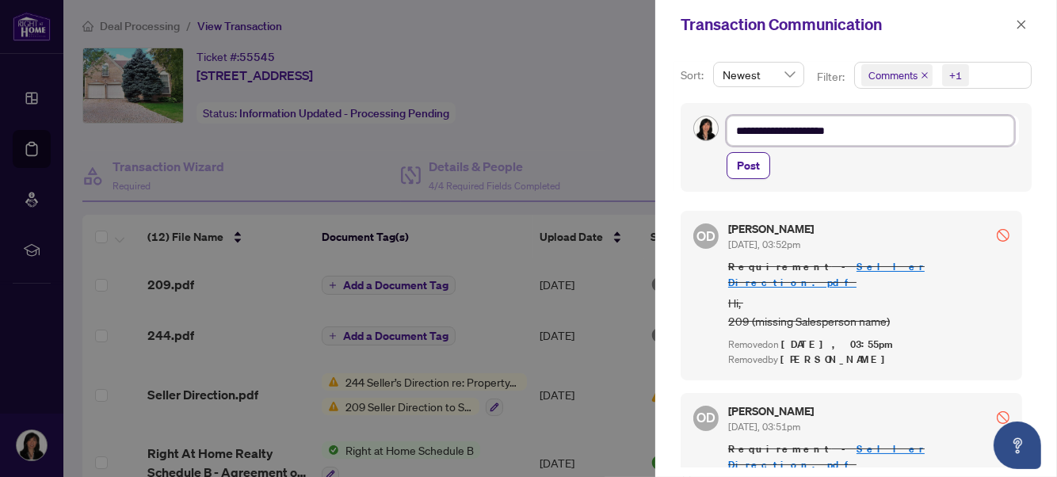
type textarea "**********"
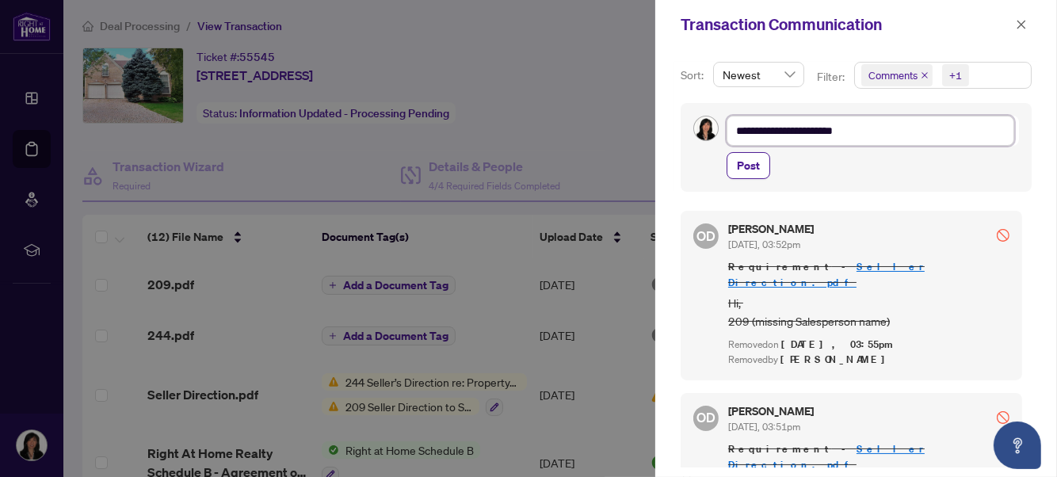
type textarea "**********"
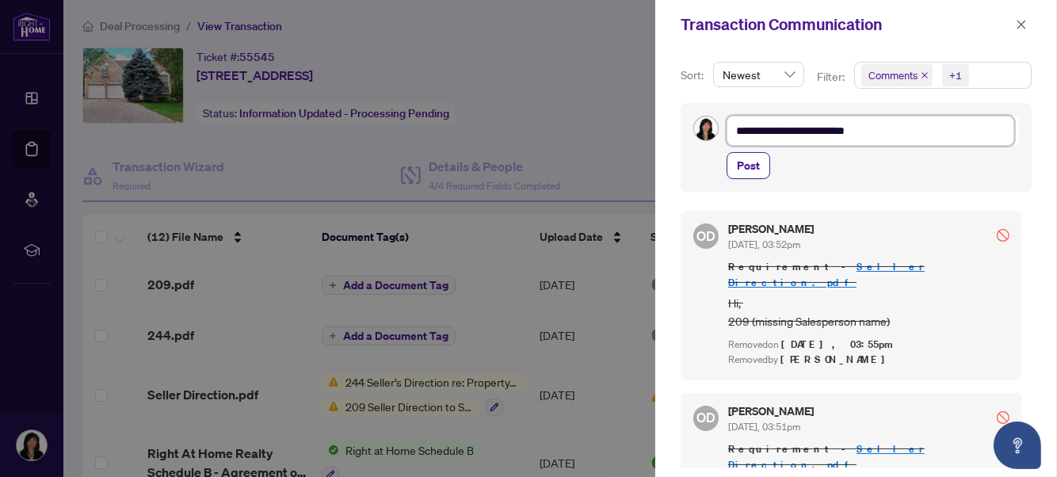
type textarea "**********"
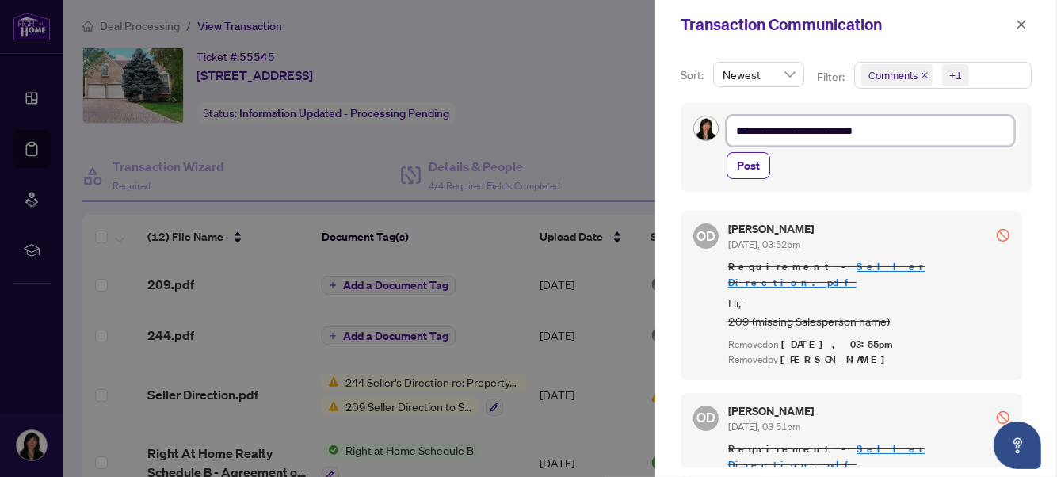
type textarea "**********"
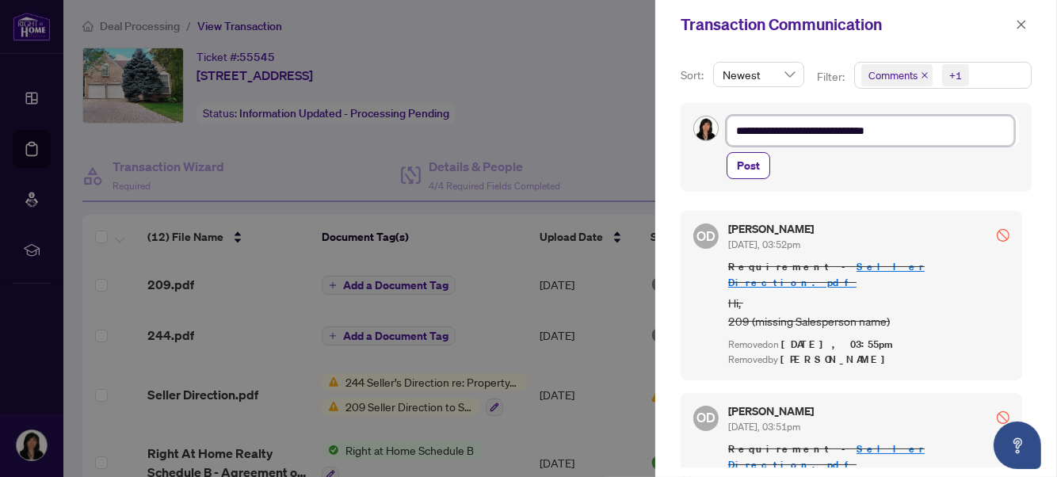
type textarea "**********"
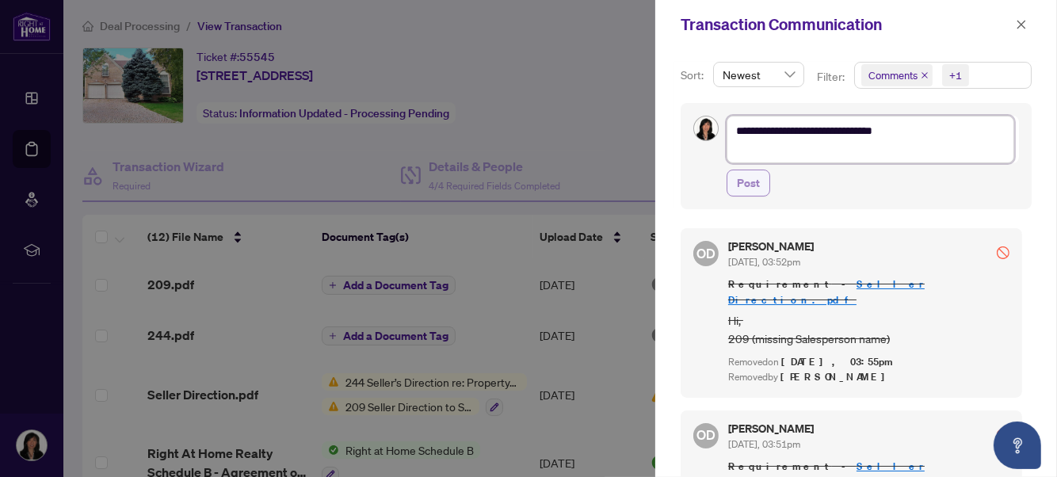
type textarea "**********"
click at [745, 185] on span "Post" at bounding box center [748, 182] width 23 height 25
type textarea "**********"
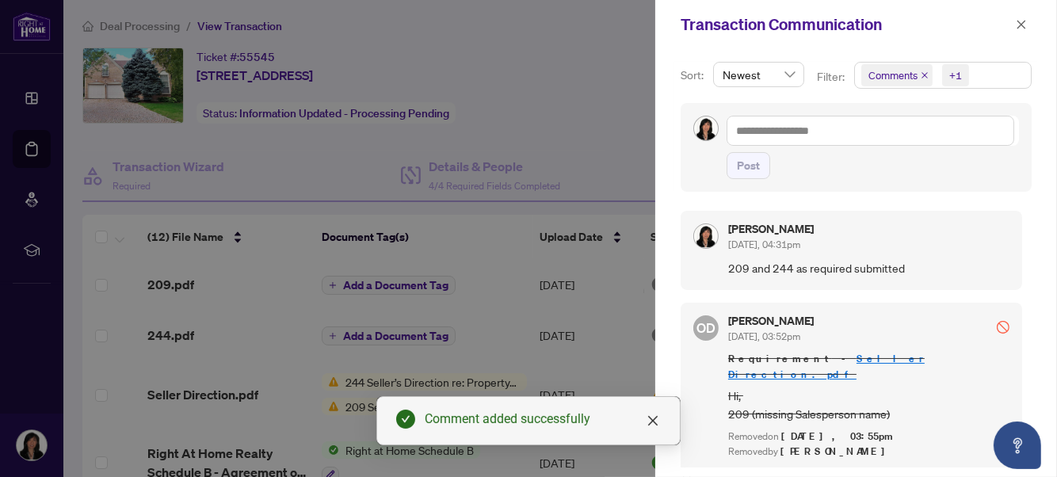
click at [574, 144] on div at bounding box center [528, 238] width 1057 height 477
click at [587, 119] on div at bounding box center [528, 238] width 1057 height 477
click at [649, 421] on icon "close" at bounding box center [652, 420] width 13 height 13
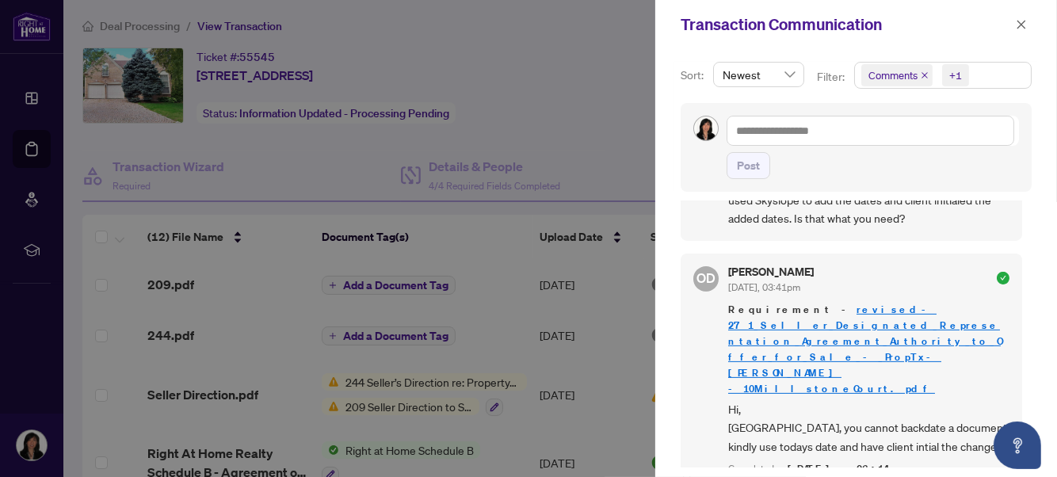
scroll to position [752, 0]
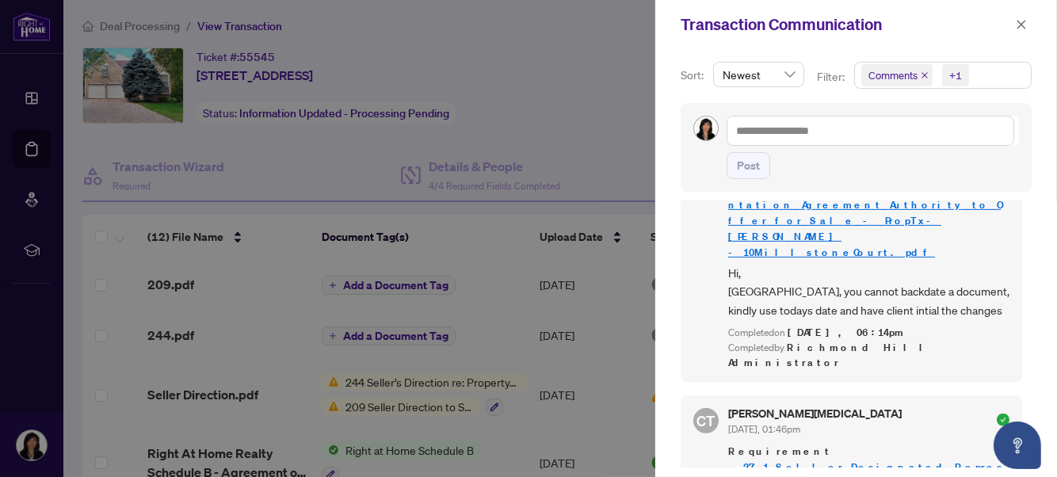
drag, startPoint x: 1019, startPoint y: 392, endPoint x: 1022, endPoint y: 405, distance: 12.9
click at [1022, 405] on div "[PERSON_NAME] [DATE], 04:31pm 209 and 244 as required submitted OD [PERSON_NAME…" at bounding box center [855, 334] width 351 height 266
click at [554, 99] on div at bounding box center [528, 238] width 1057 height 477
drag, startPoint x: 1022, startPoint y: 387, endPoint x: 1022, endPoint y: 326, distance: 61.0
click at [1022, 326] on div "[PERSON_NAME] [DATE], 04:31pm 209 and 244 as required submitted OD [PERSON_NAME…" at bounding box center [855, 334] width 351 height 266
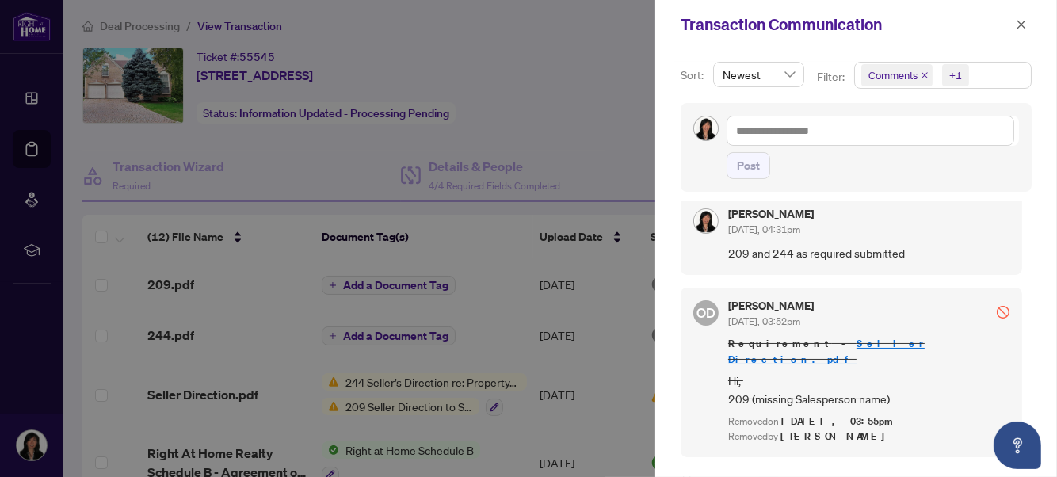
scroll to position [0, 0]
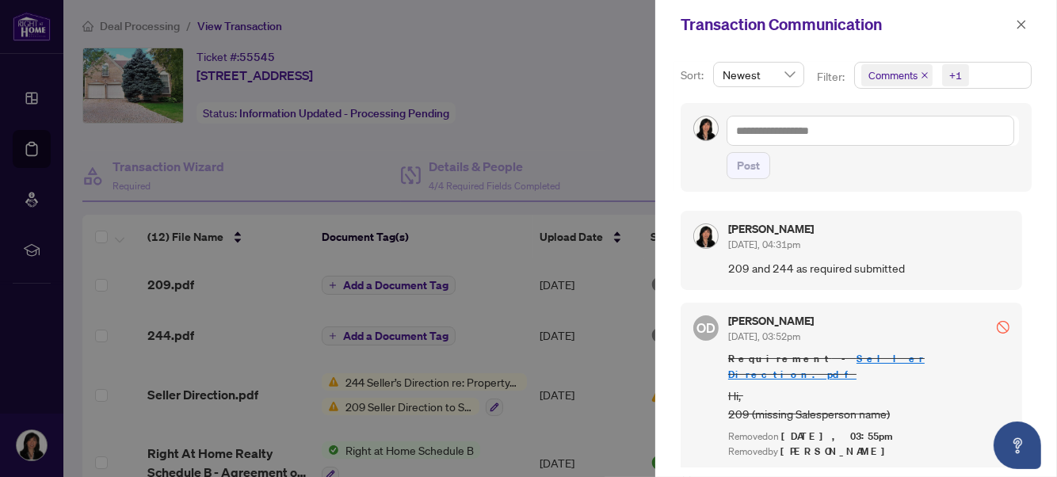
click at [578, 139] on div at bounding box center [528, 238] width 1057 height 477
